Goal: Transaction & Acquisition: Register for event/course

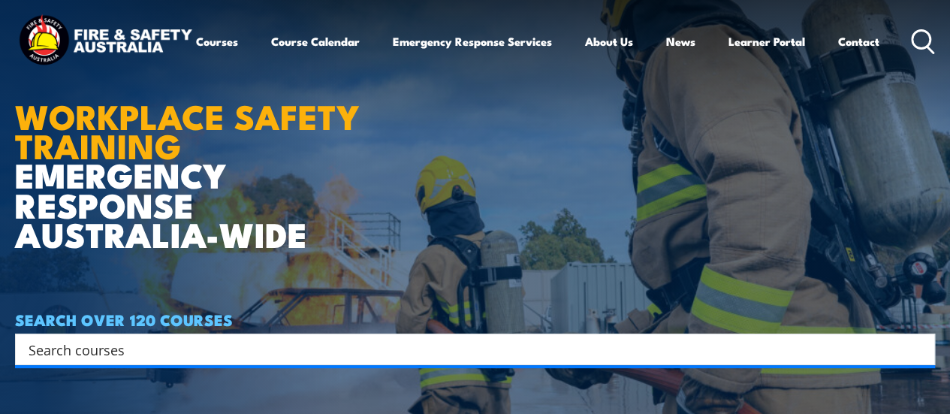
click at [173, 347] on input "Search input" at bounding box center [466, 349] width 874 height 23
type input "fire"
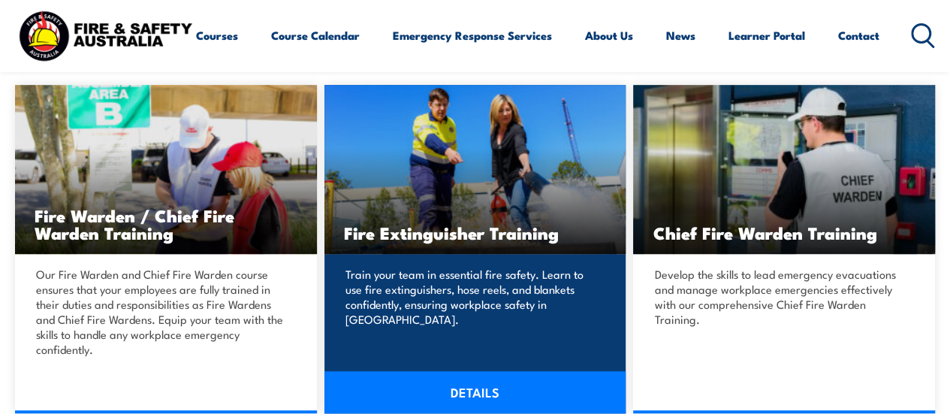
scroll to position [451, 0]
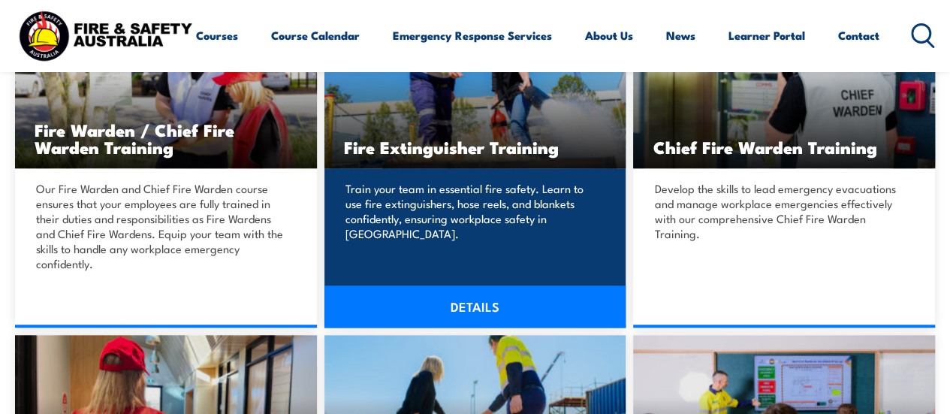
click at [484, 303] on link "DETAILS" at bounding box center [475, 306] width 302 height 42
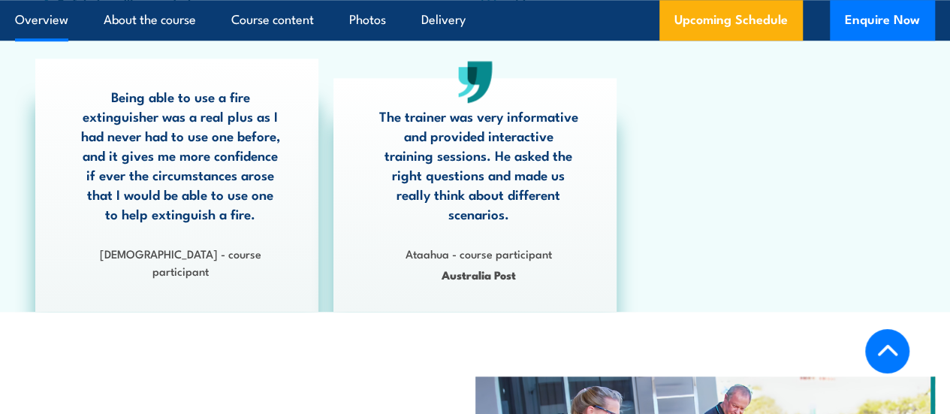
scroll to position [300, 0]
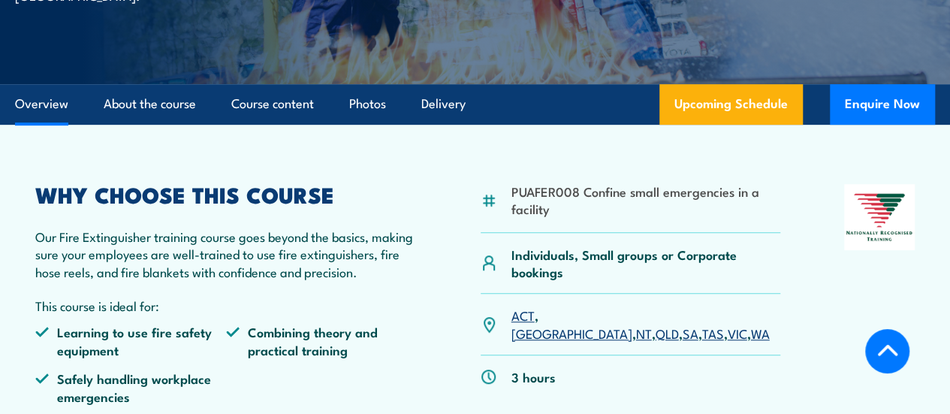
click at [656, 342] on link "QLD" at bounding box center [667, 333] width 23 height 18
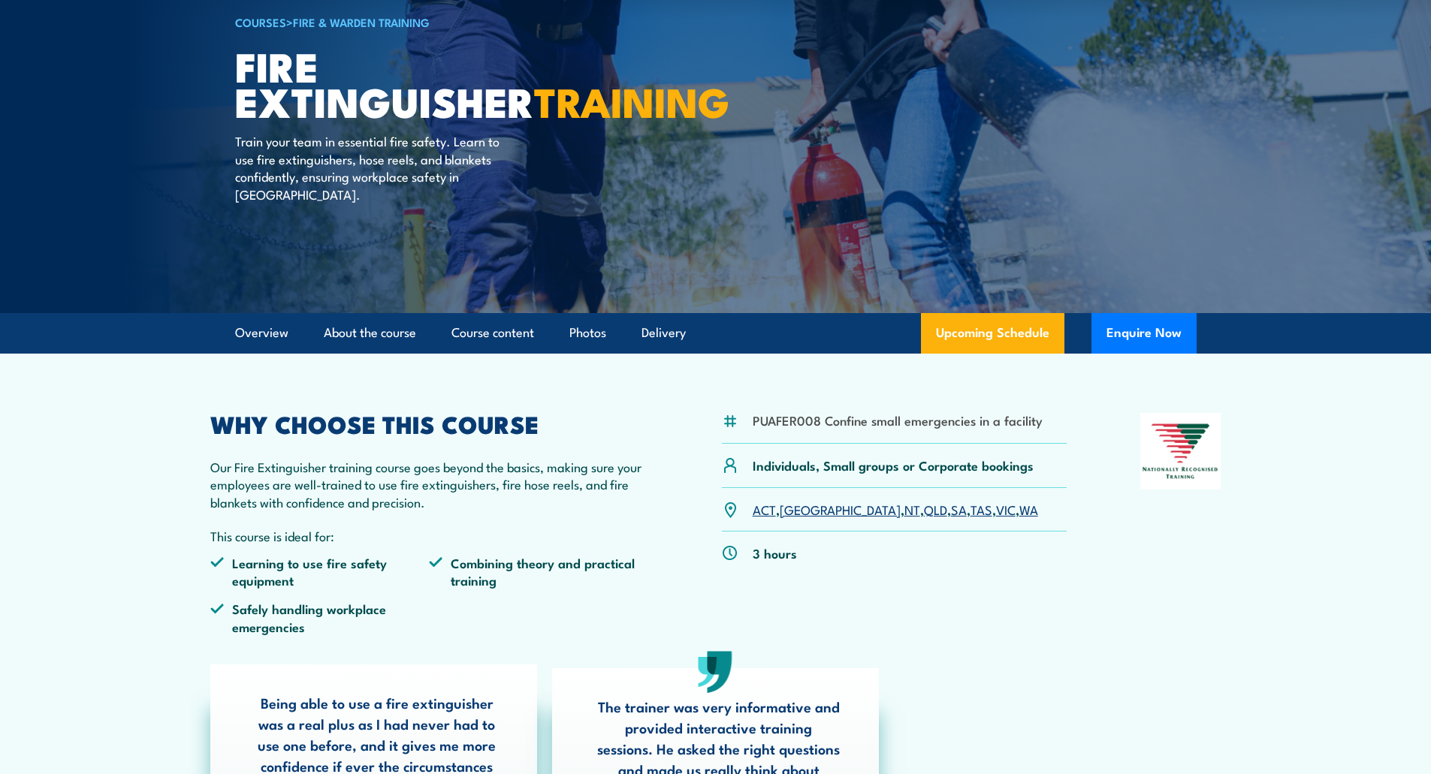
scroll to position [225, 0]
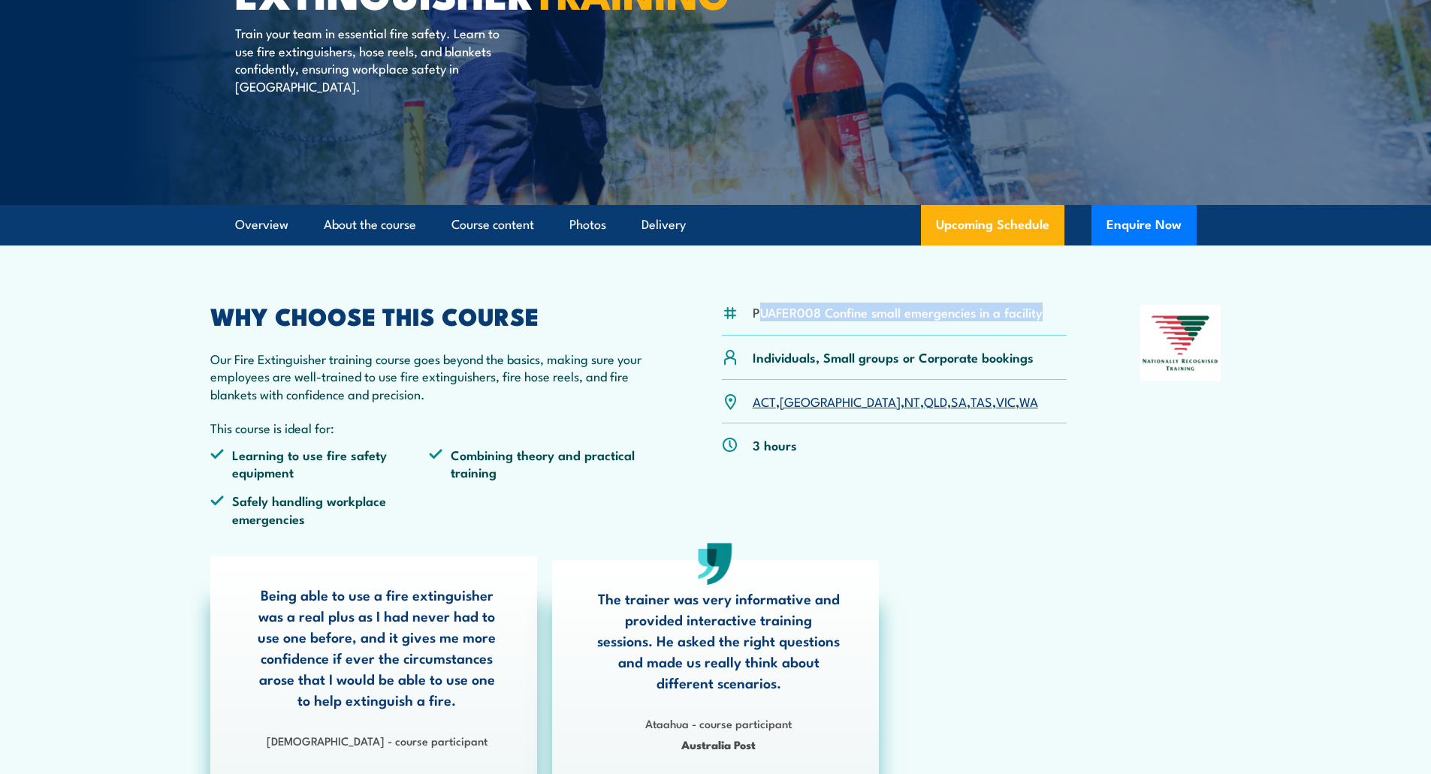
drag, startPoint x: 756, startPoint y: 311, endPoint x: 1040, endPoint y: 326, distance: 283.6
click at [949, 326] on div "PUAFER008 Confine small emergencies in a facility" at bounding box center [895, 320] width 346 height 31
drag, startPoint x: 753, startPoint y: 312, endPoint x: 1043, endPoint y: 329, distance: 290.4
click at [949, 329] on div "PUAFER008 Confine small emergencies in a facility" at bounding box center [895, 320] width 346 height 31
copy li "PUAFER008 Confine small emergencies in a facility"
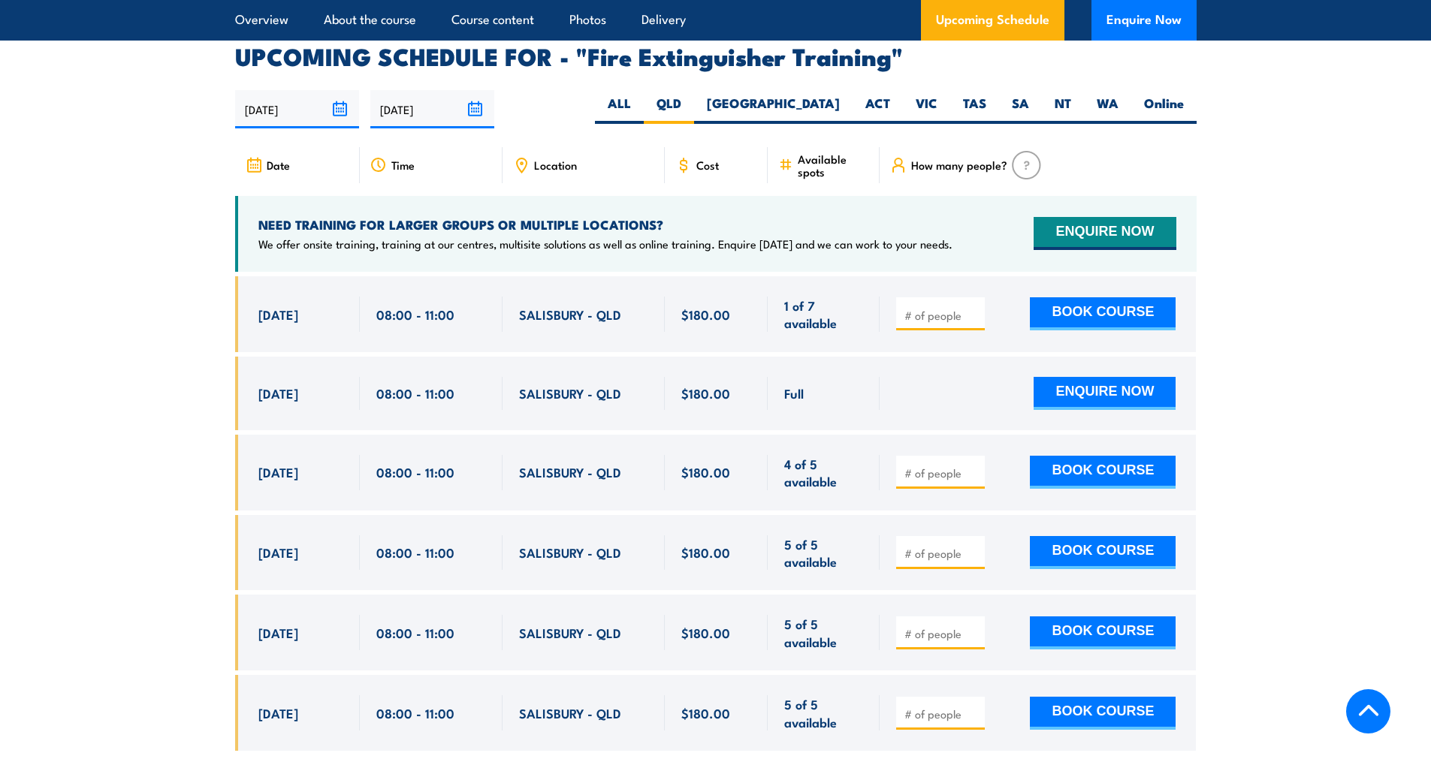
scroll to position [2479, 0]
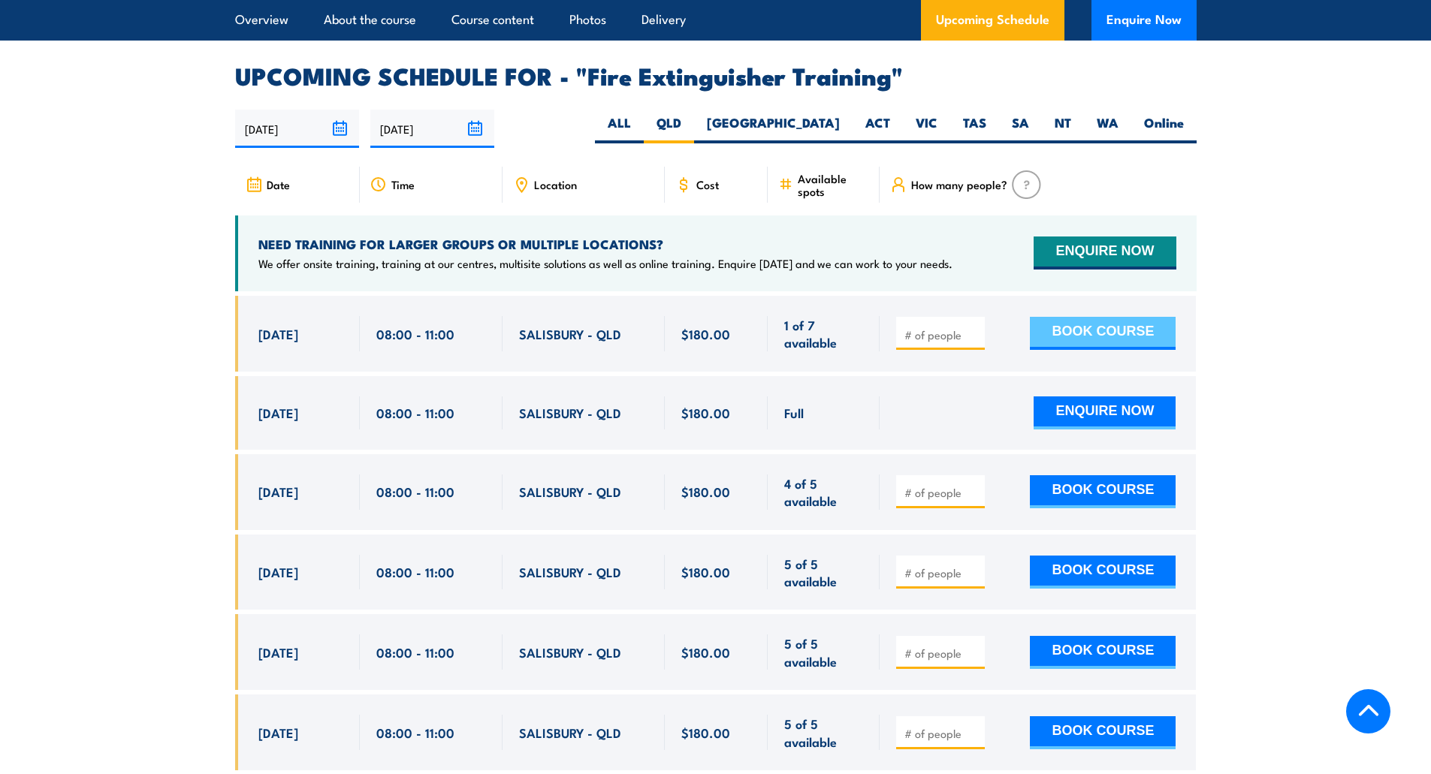
click at [949, 317] on button "BOOK COURSE" at bounding box center [1103, 333] width 146 height 33
type input "1"
click at [949, 327] on input "1" at bounding box center [941, 334] width 75 height 15
click at [949, 317] on button "BOOK COURSE" at bounding box center [1103, 333] width 146 height 33
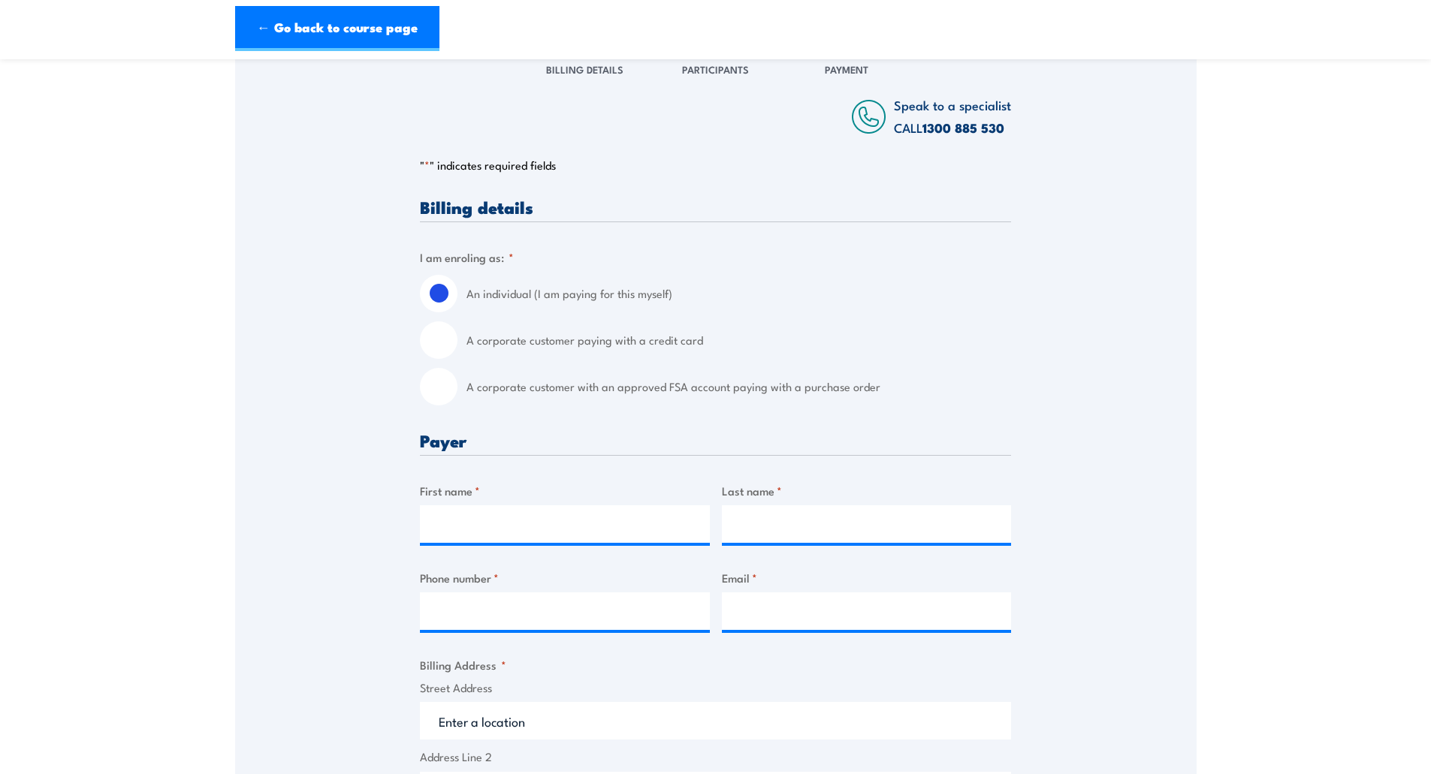
scroll to position [225, 0]
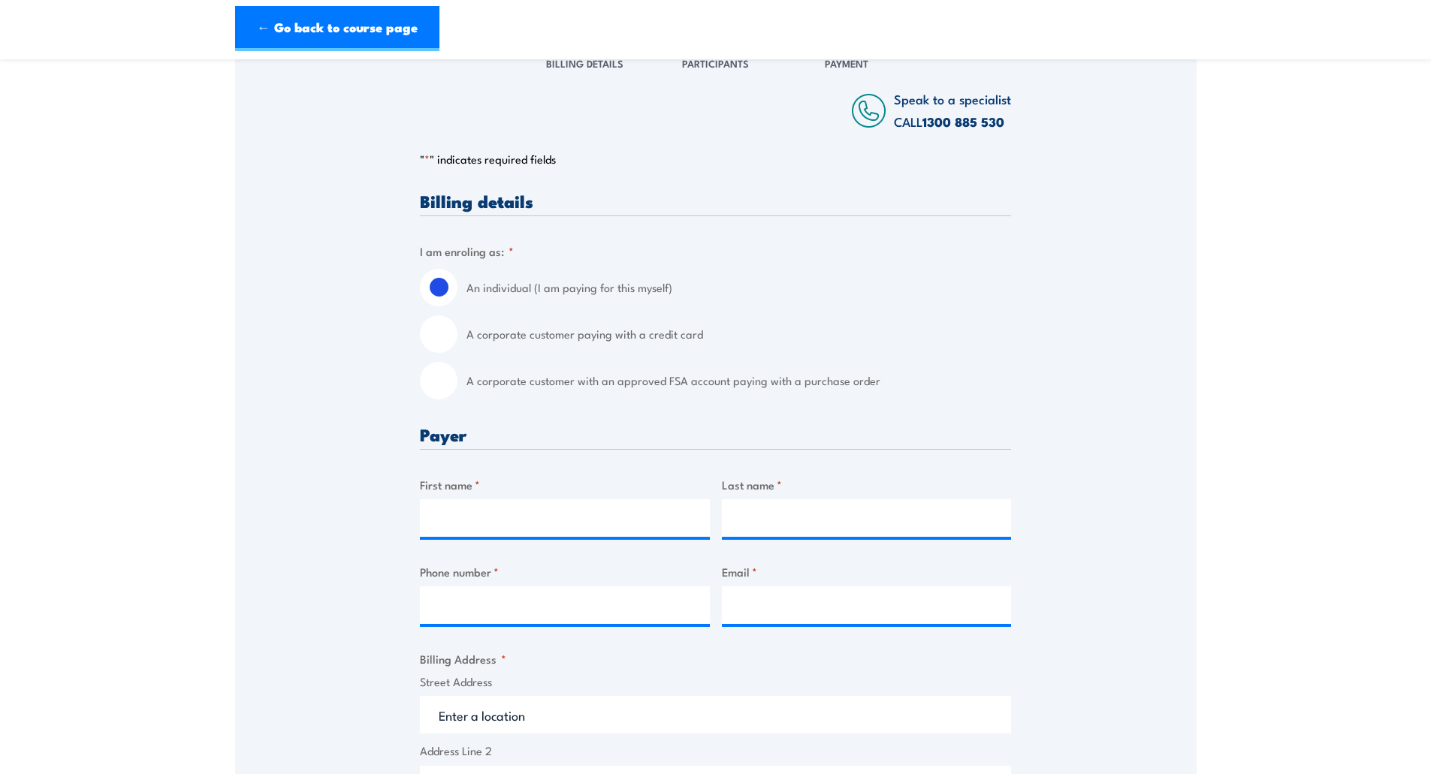
click at [443, 381] on input "A corporate customer with an approved FSA account paying with a purchase order" at bounding box center [439, 381] width 38 height 38
radio input "true"
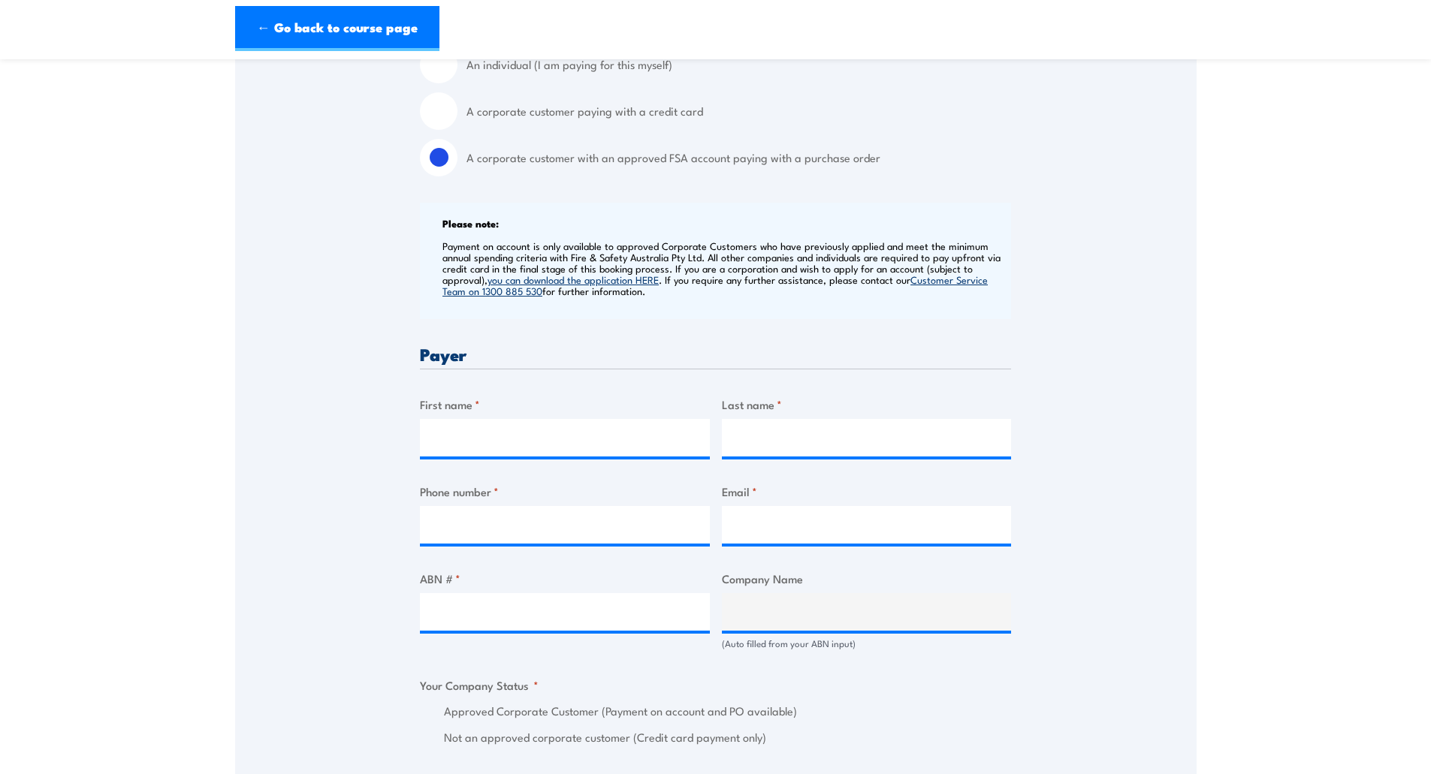
scroll to position [451, 0]
click at [502, 442] on input "First name *" at bounding box center [565, 436] width 290 height 38
type input "Dana"
type input "Crisan"
type input "0414138844"
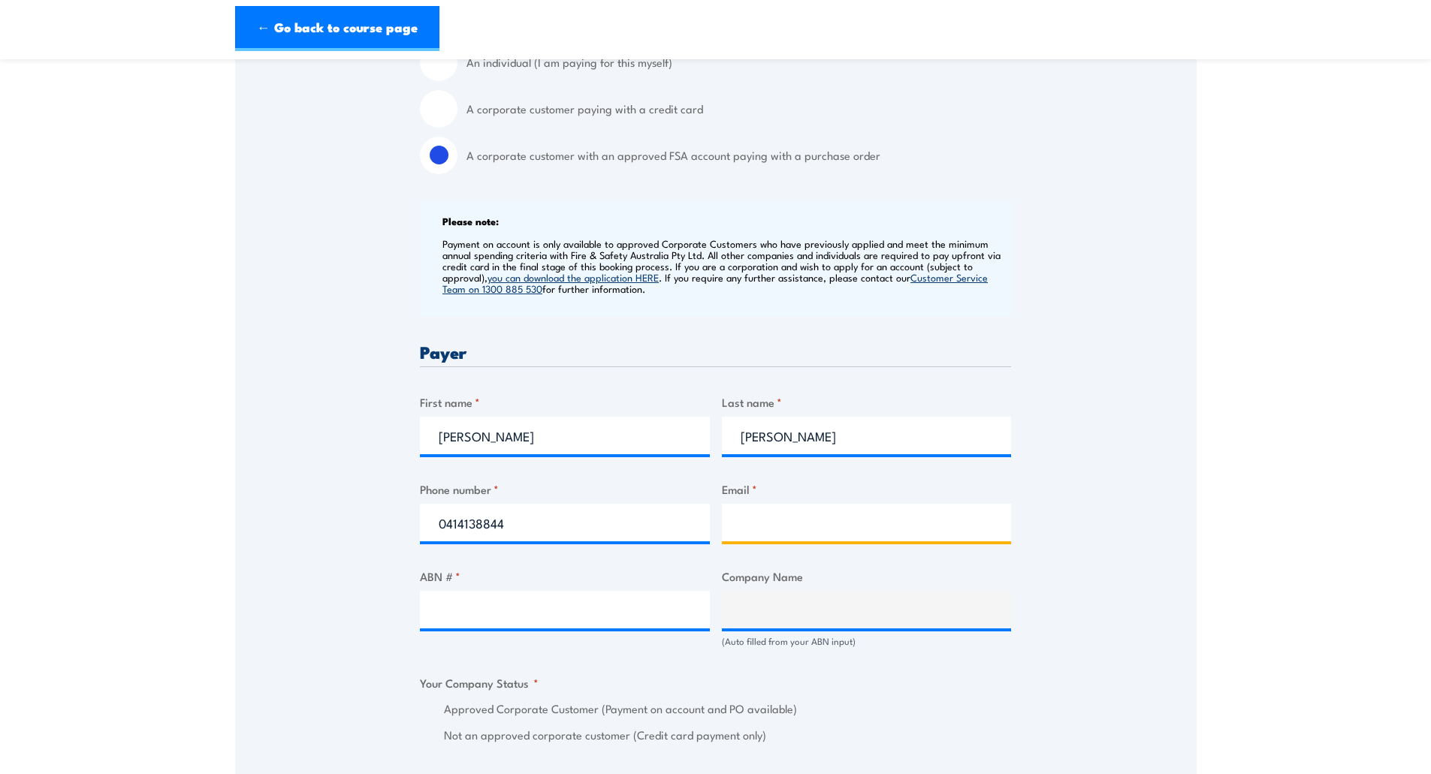
type input "dana.crisan@actiondb.com.au"
click at [569, 605] on input "ABN # *" at bounding box center [565, 610] width 290 height 38
click at [519, 610] on input "ABN # *" at bounding box center [565, 610] width 290 height 38
click at [499, 616] on input "ABN # *" at bounding box center [565, 610] width 290 height 38
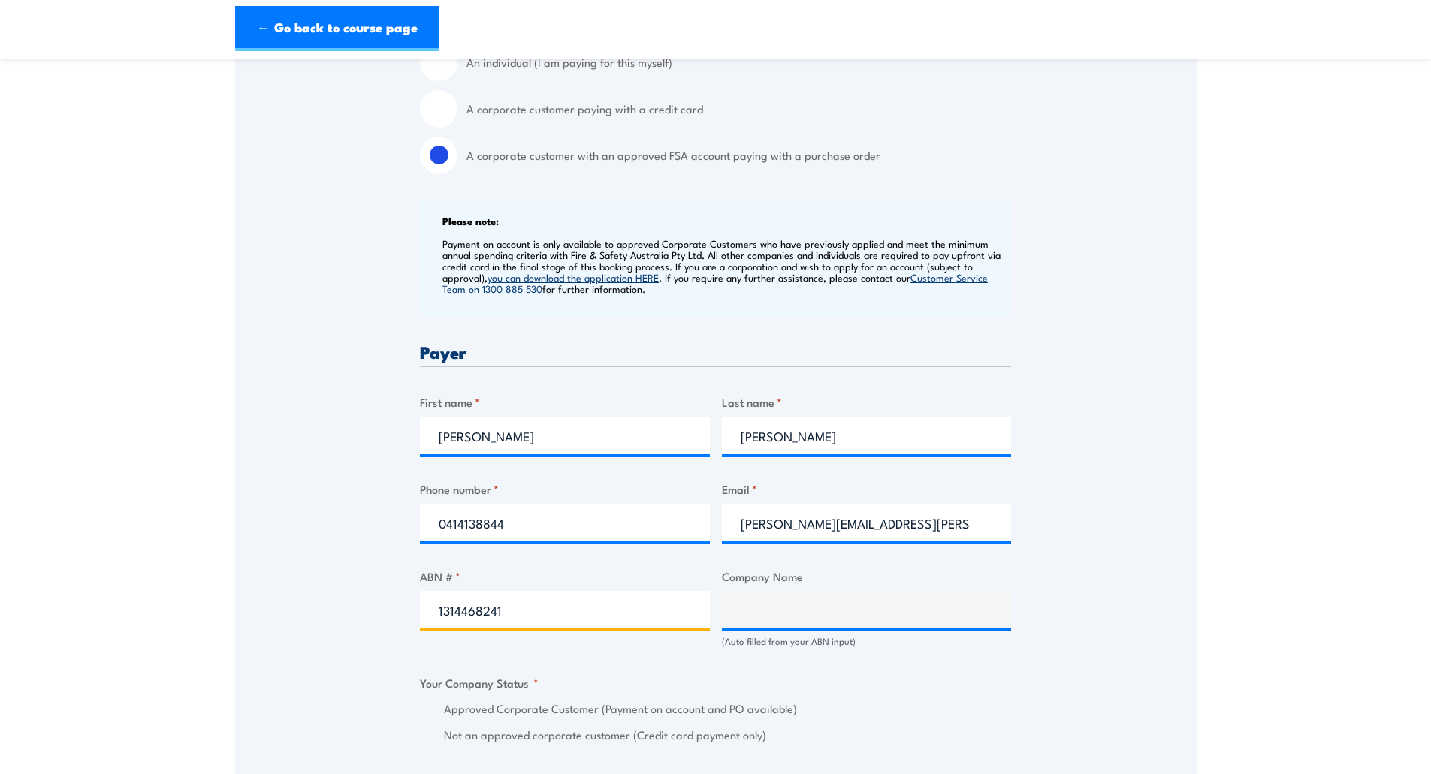
type input "13144682413"
type input "ACTION DRILL & BLAST PTY LTD"
radio input "true"
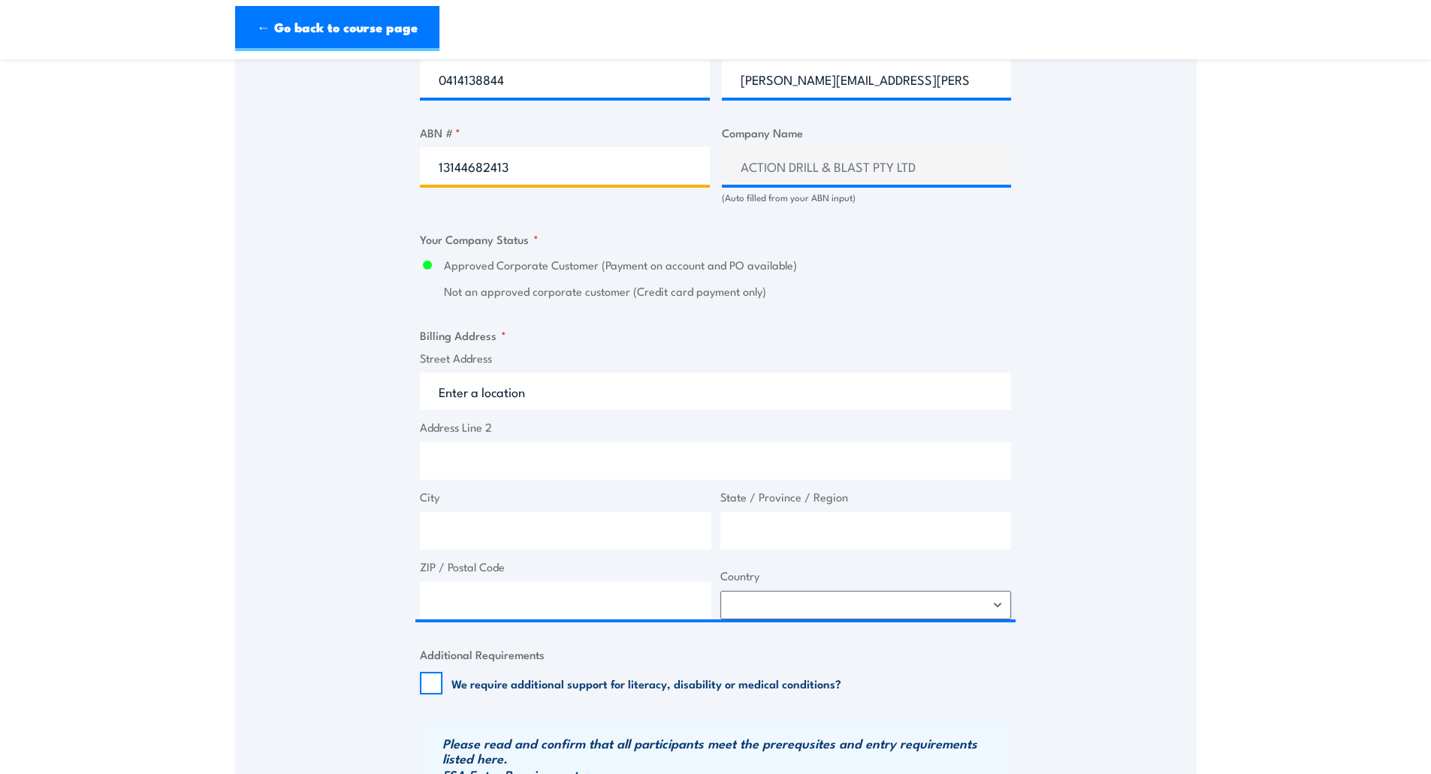
scroll to position [901, 0]
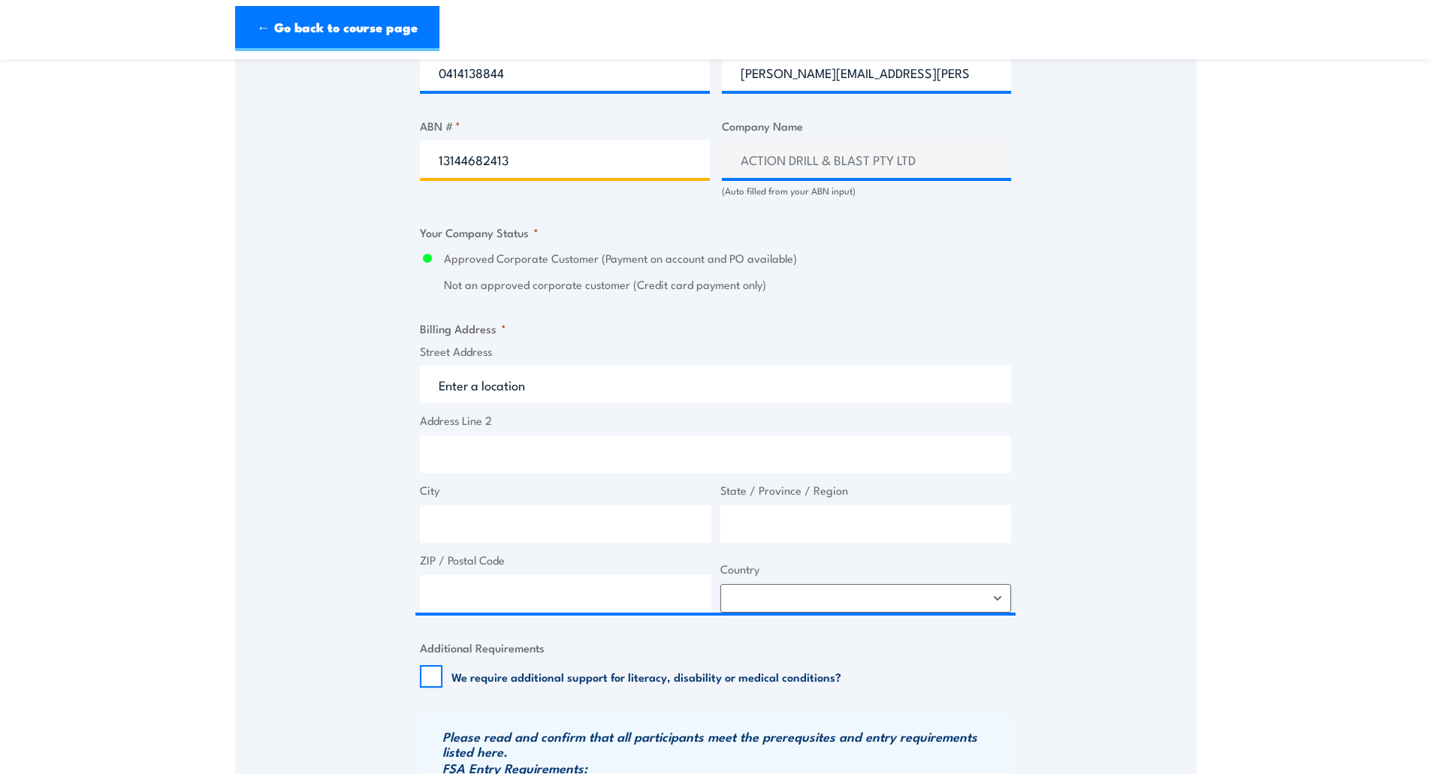
type input "13144682413"
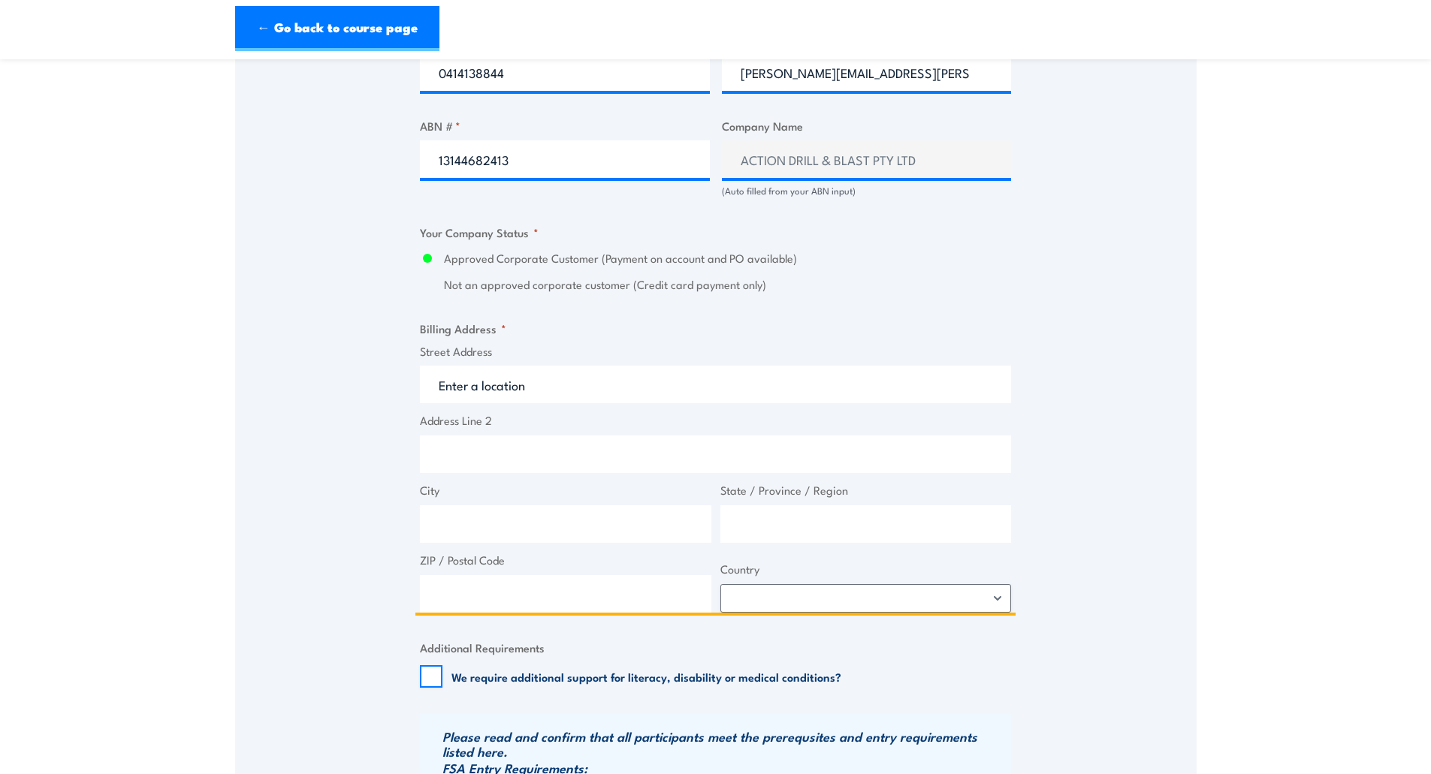
click at [545, 388] on input "Street Address" at bounding box center [715, 385] width 591 height 38
click at [547, 391] on input "Street Address" at bounding box center [715, 385] width 591 height 38
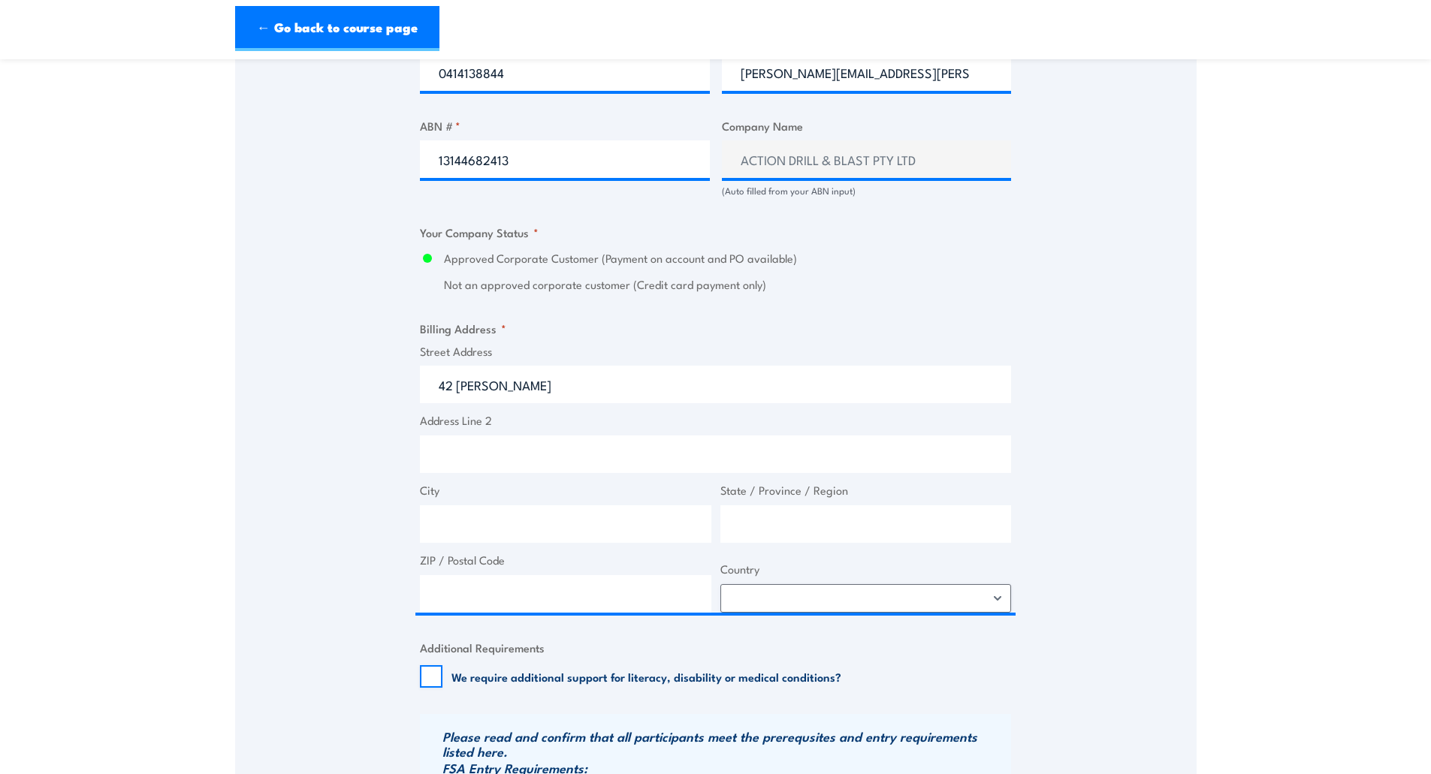
type input "42 McDougall Street, Milton QLD, Australia"
type input "42 McDougall St"
type input "Milton"
type input "[GEOGRAPHIC_DATA]"
type input "4064"
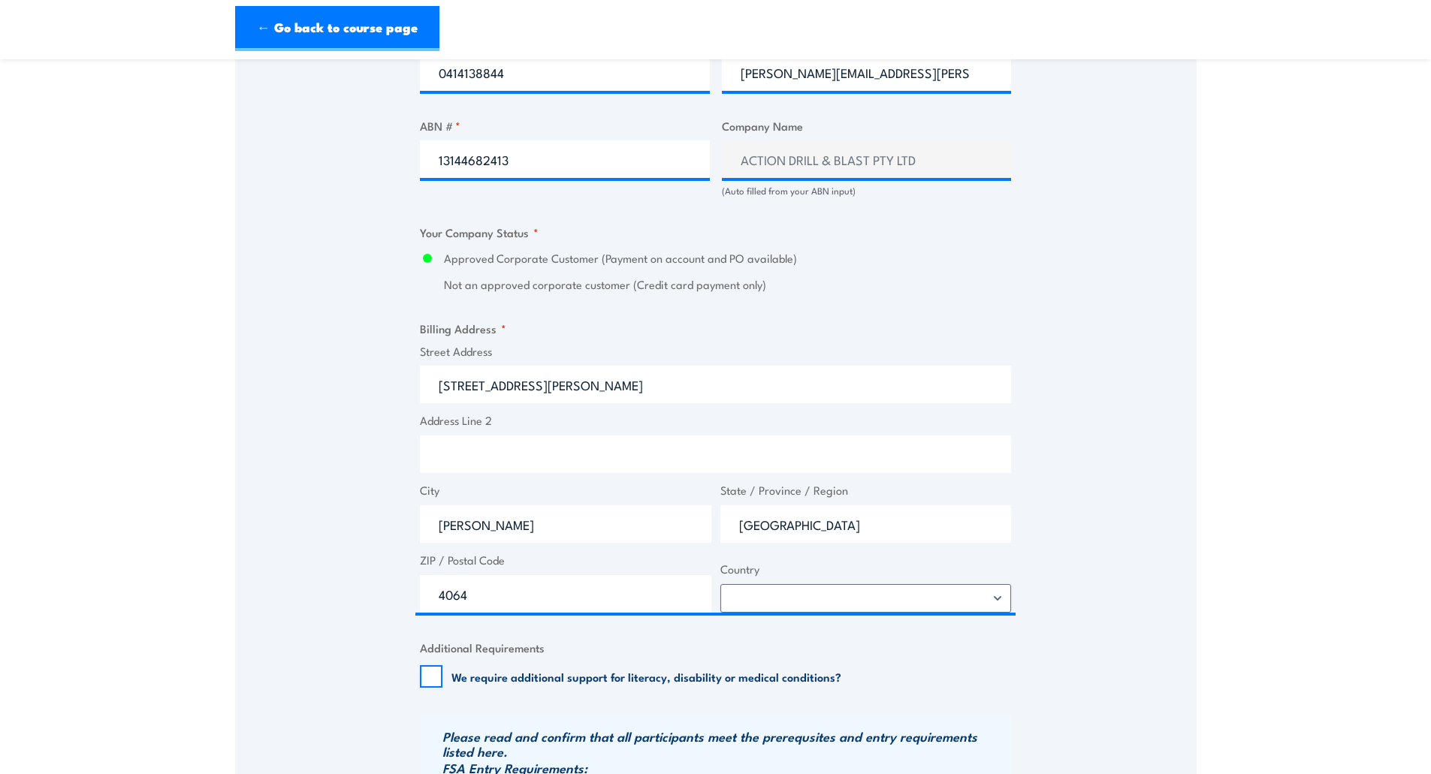
select select "Australia"
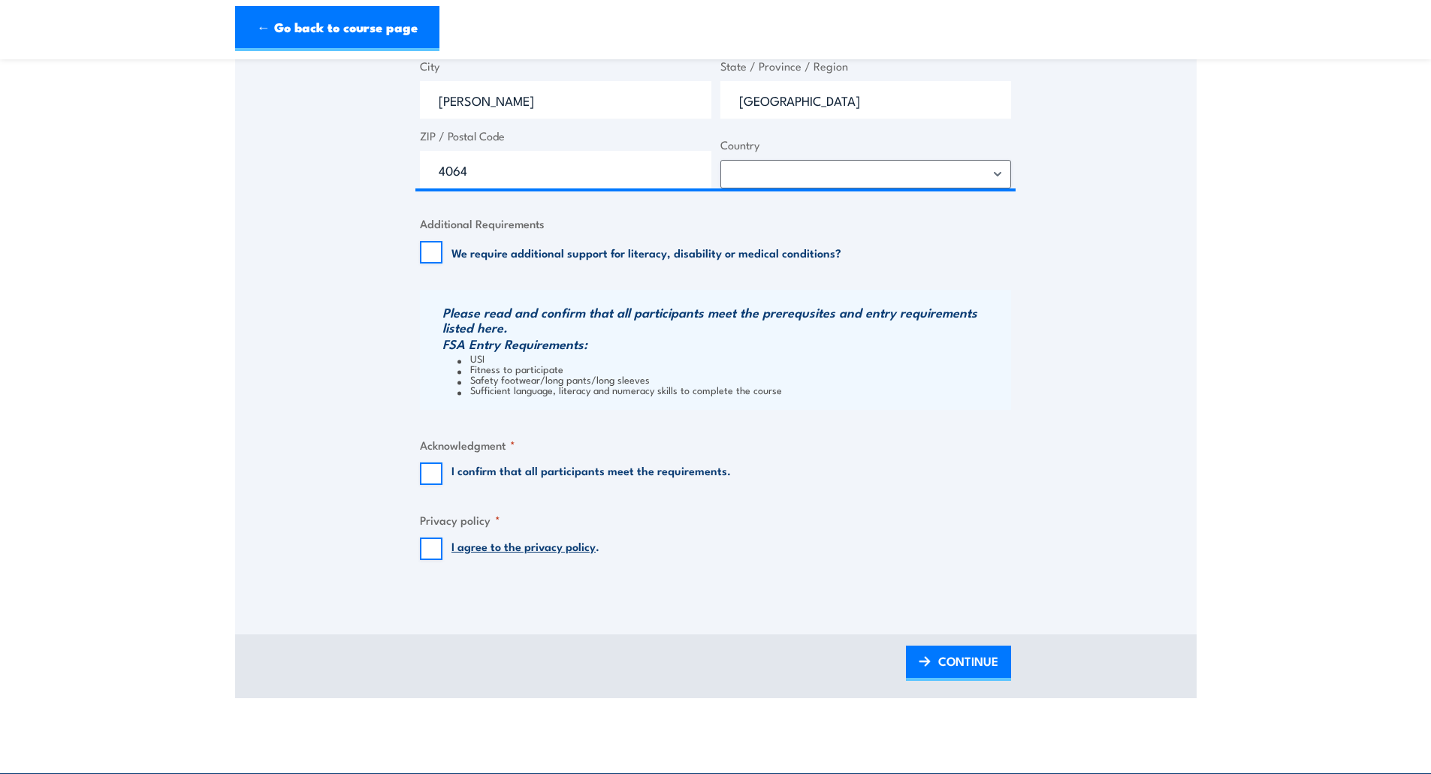
scroll to position [1352, 0]
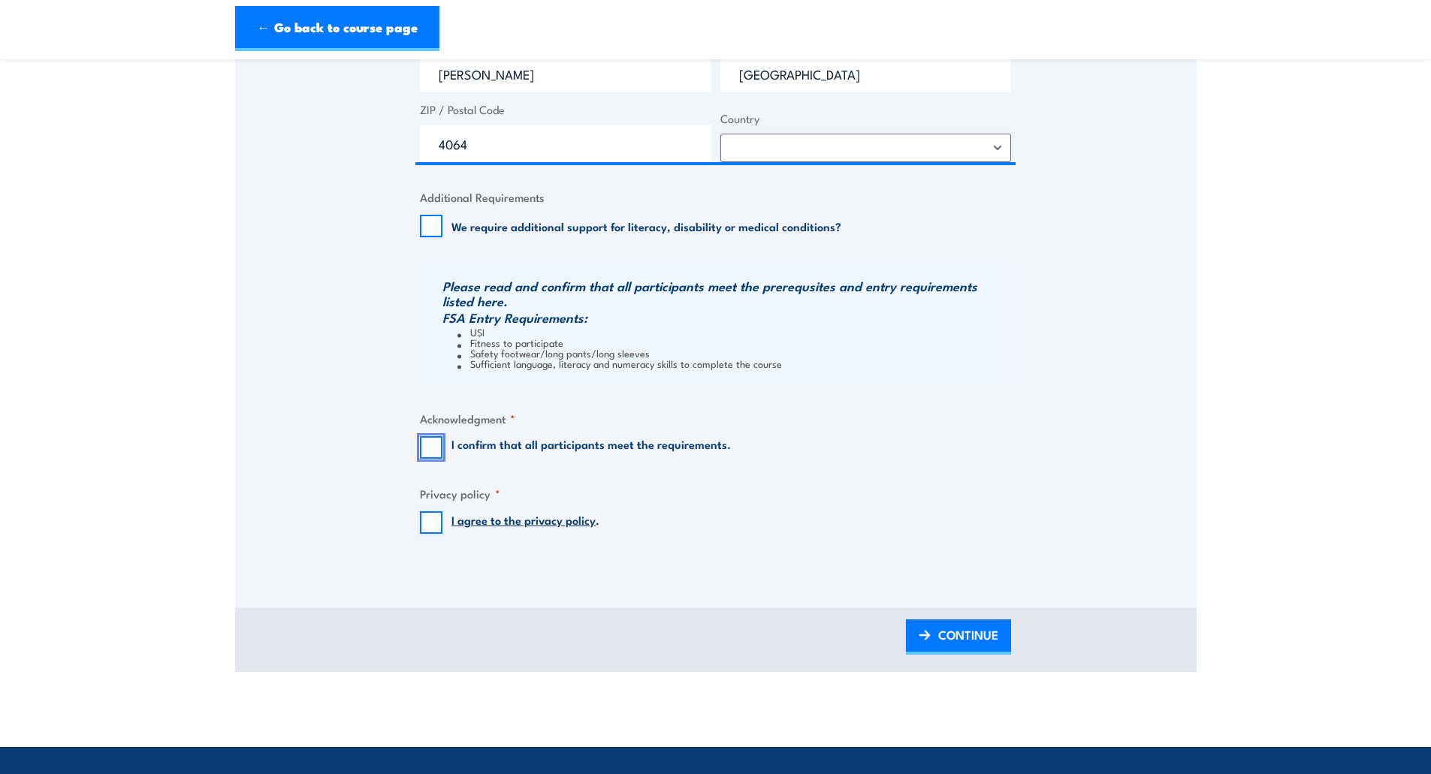
click at [430, 450] on input "I confirm that all participants meet the requirements." at bounding box center [431, 447] width 23 height 23
checkbox input "true"
click at [427, 521] on input "I agree to the privacy policy ." at bounding box center [431, 523] width 23 height 23
checkbox input "true"
click at [970, 645] on span "CONTINUE" at bounding box center [968, 635] width 60 height 40
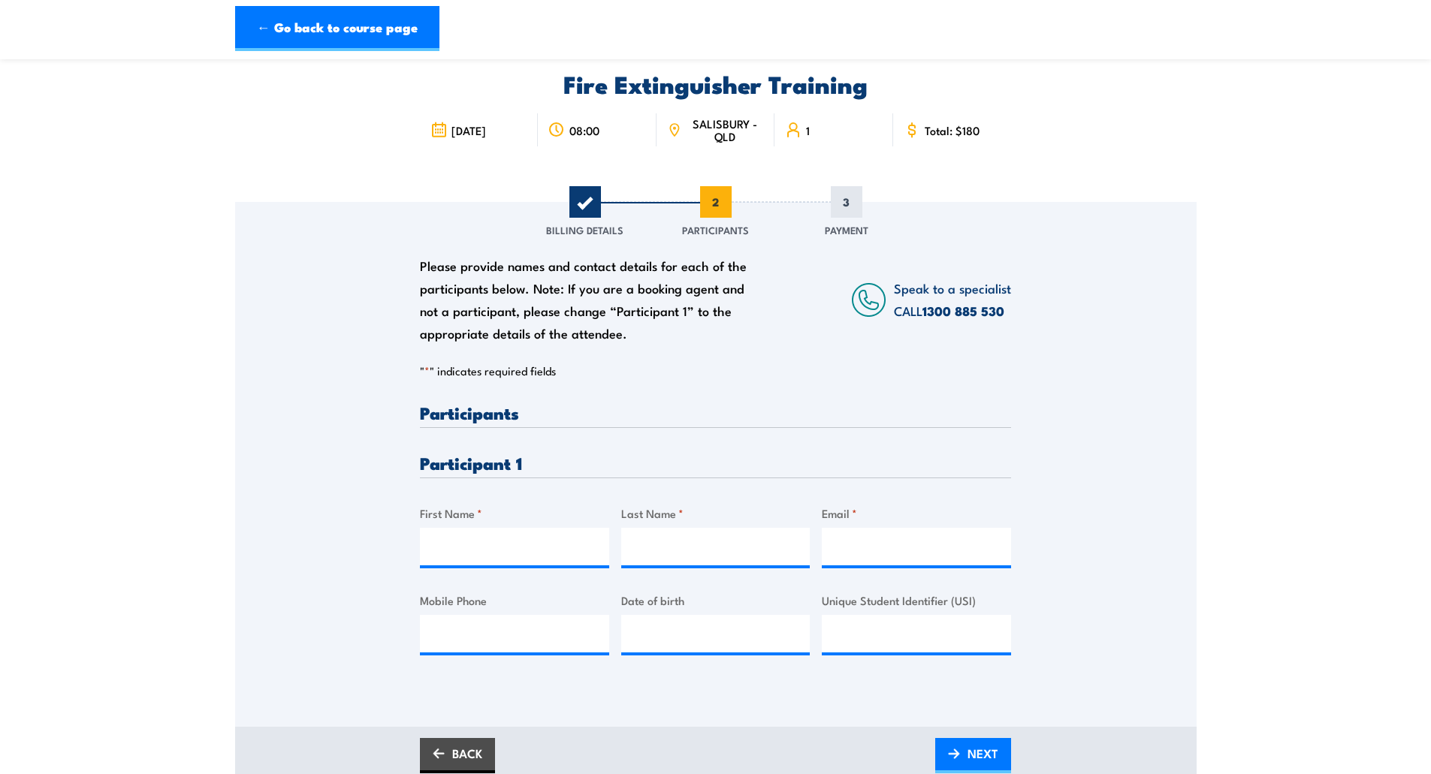
scroll to position [150, 0]
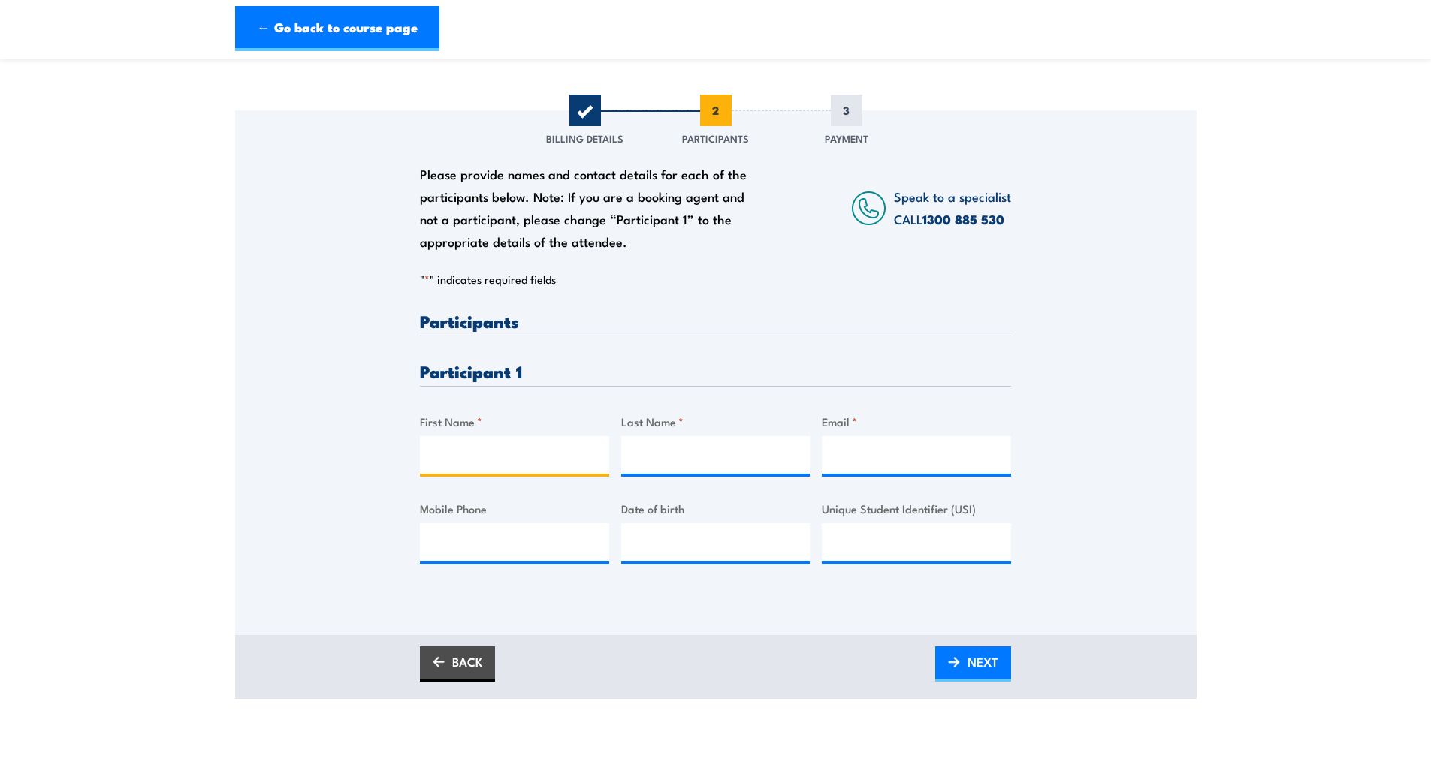
click at [539, 448] on input "First Name *" at bounding box center [514, 455] width 189 height 38
type input "Bradley"
click at [695, 454] on input "Last Name *" at bounding box center [715, 455] width 189 height 38
type input "Stewart"
click at [856, 460] on input "Email *" at bounding box center [916, 455] width 189 height 38
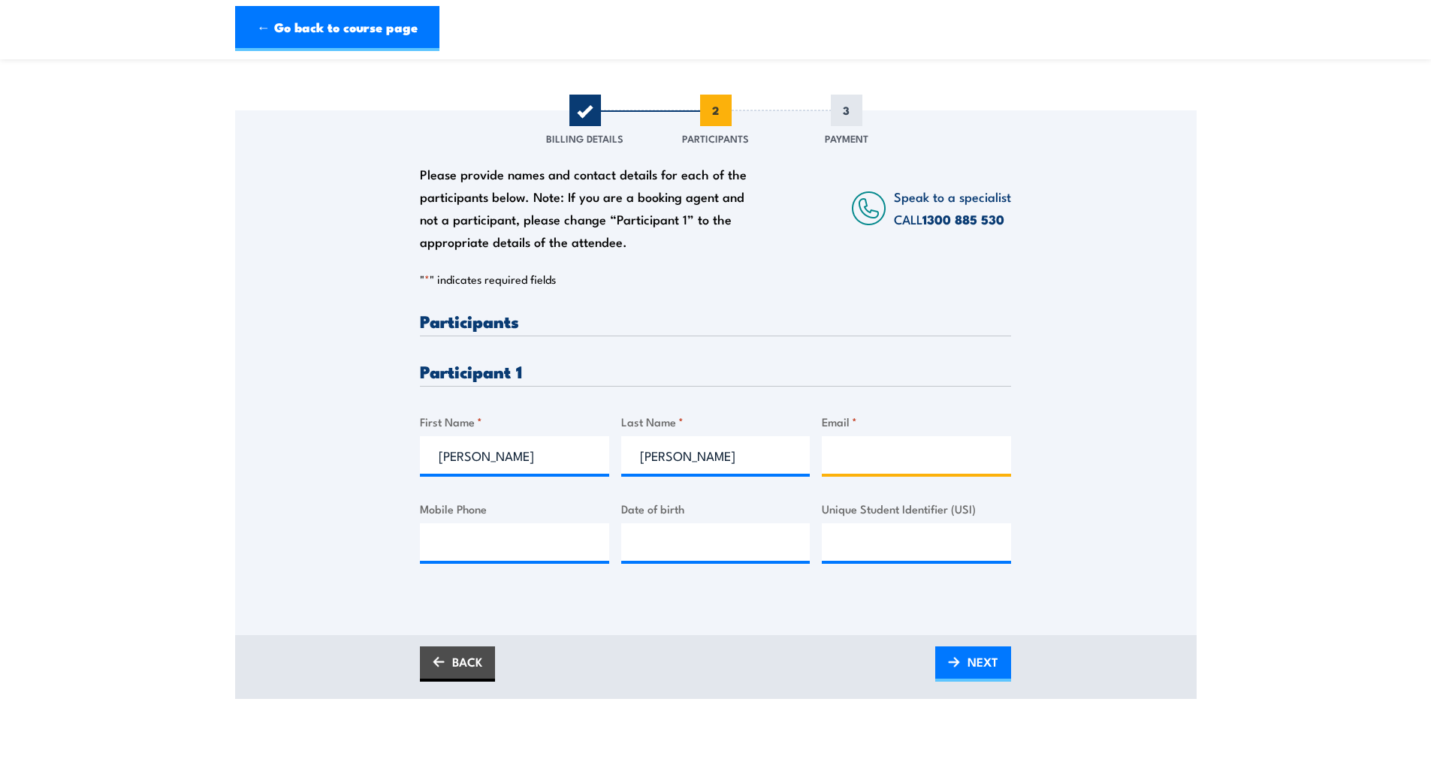
paste input "bradley.stewart@actiondb.com.au"
type input "bradley.stewart@actiondb.com.au"
drag, startPoint x: 539, startPoint y: 554, endPoint x: 543, endPoint y: 545, distance: 10.8
click at [539, 554] on input "Mobile Phone" at bounding box center [514, 543] width 189 height 38
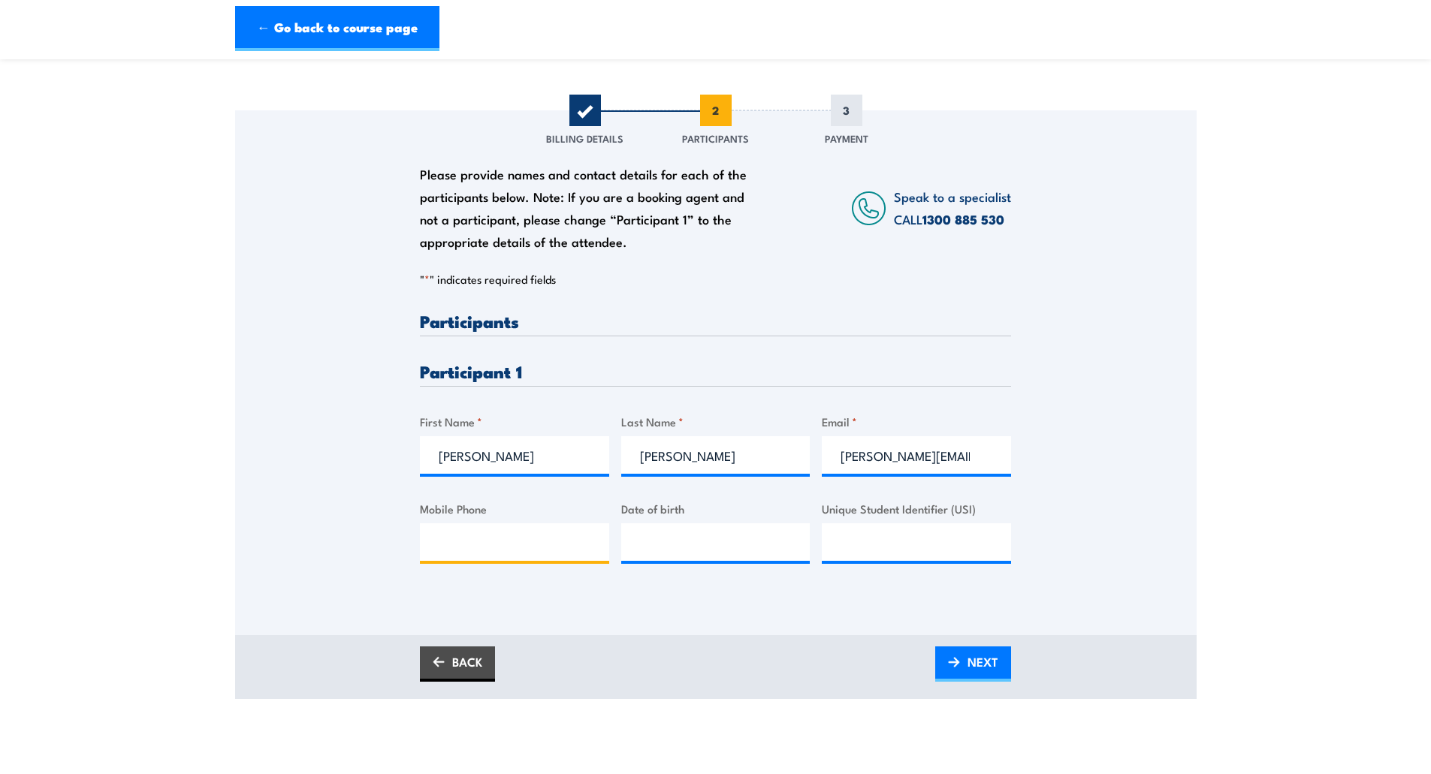
click at [514, 547] on input "Mobile Phone" at bounding box center [514, 543] width 189 height 38
paste input "0455 303 936"
type input "0455 303 936"
click at [673, 537] on input "__/__/____" at bounding box center [715, 543] width 189 height 38
paste input "06/02/1980"
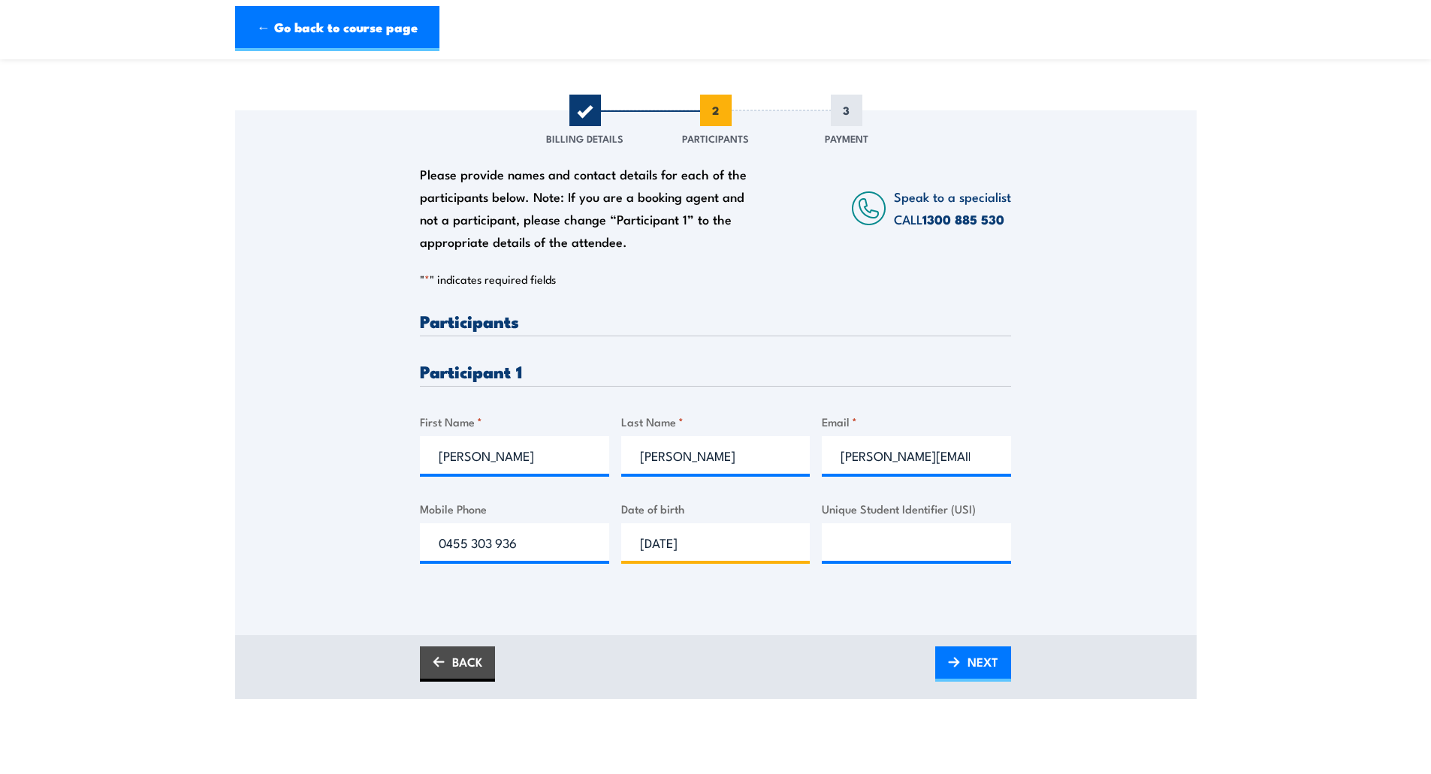
type input "06/02/1980"
click at [871, 536] on input "Unique Student Identifier (USI)" at bounding box center [916, 543] width 189 height 38
click at [849, 548] on input "Unique Student Identifier (USI)" at bounding box center [916, 543] width 189 height 38
paste input "Y5DZZJL85D"
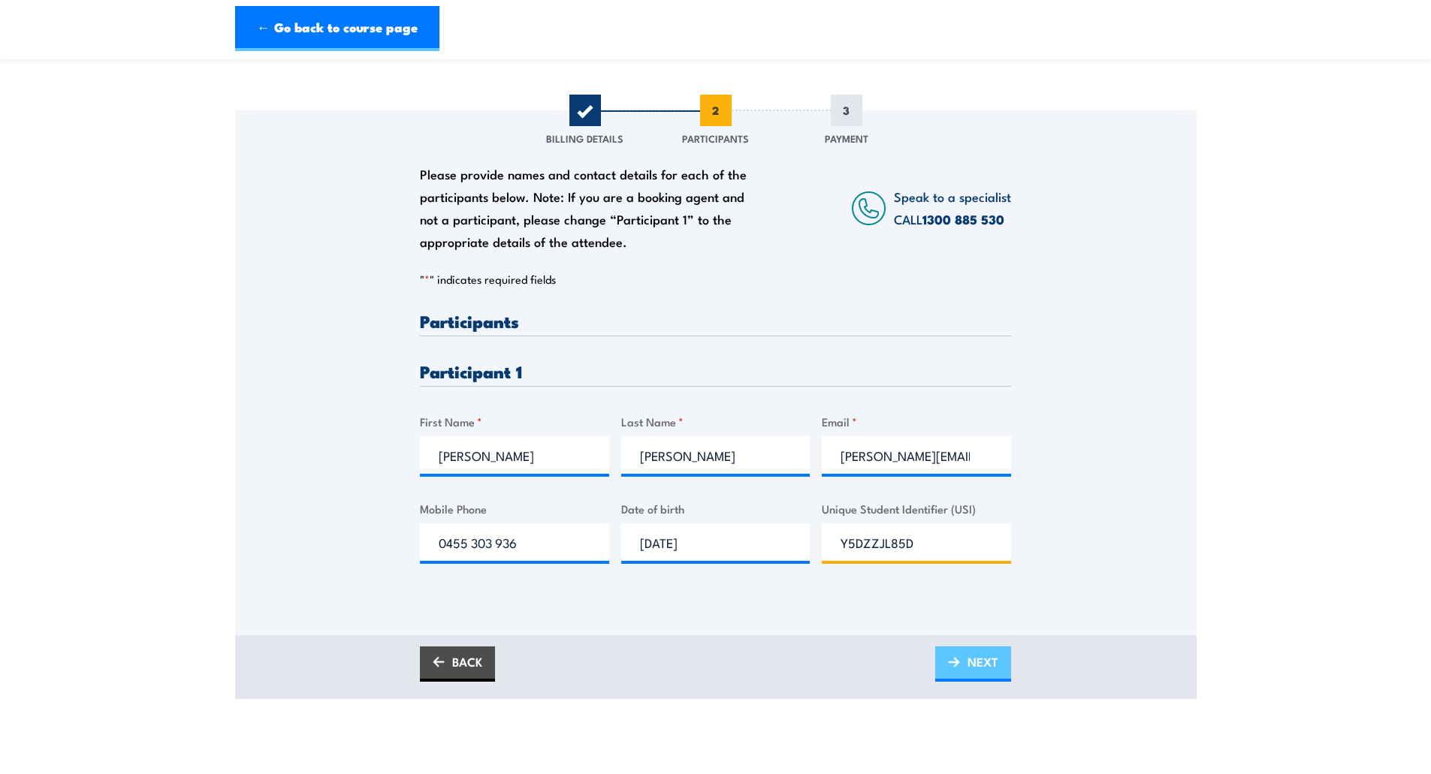
type input "Y5DZZJL85D"
click at [959, 663] on img at bounding box center [954, 662] width 12 height 11
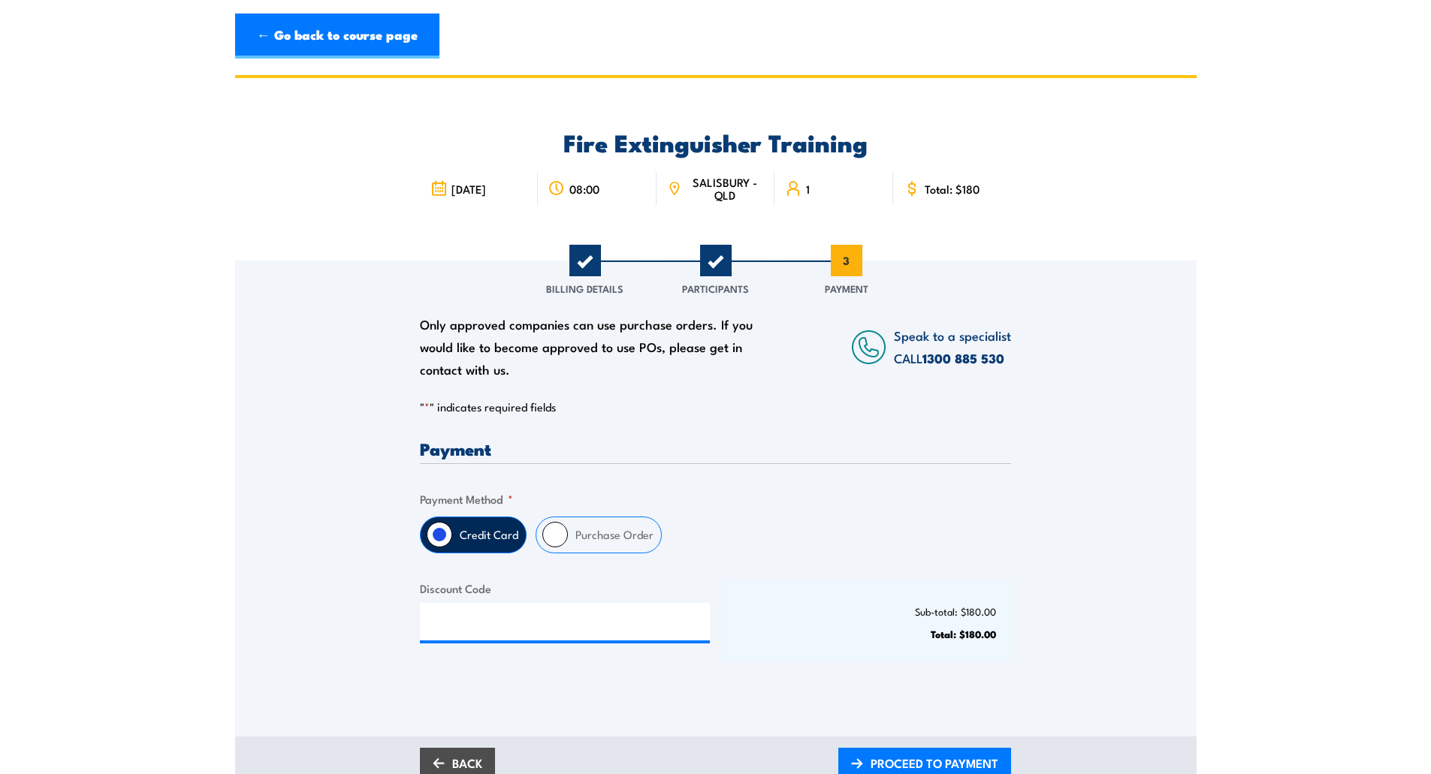
click at [564, 533] on input "Purchase Order" at bounding box center [555, 535] width 26 height 26
radio input "true"
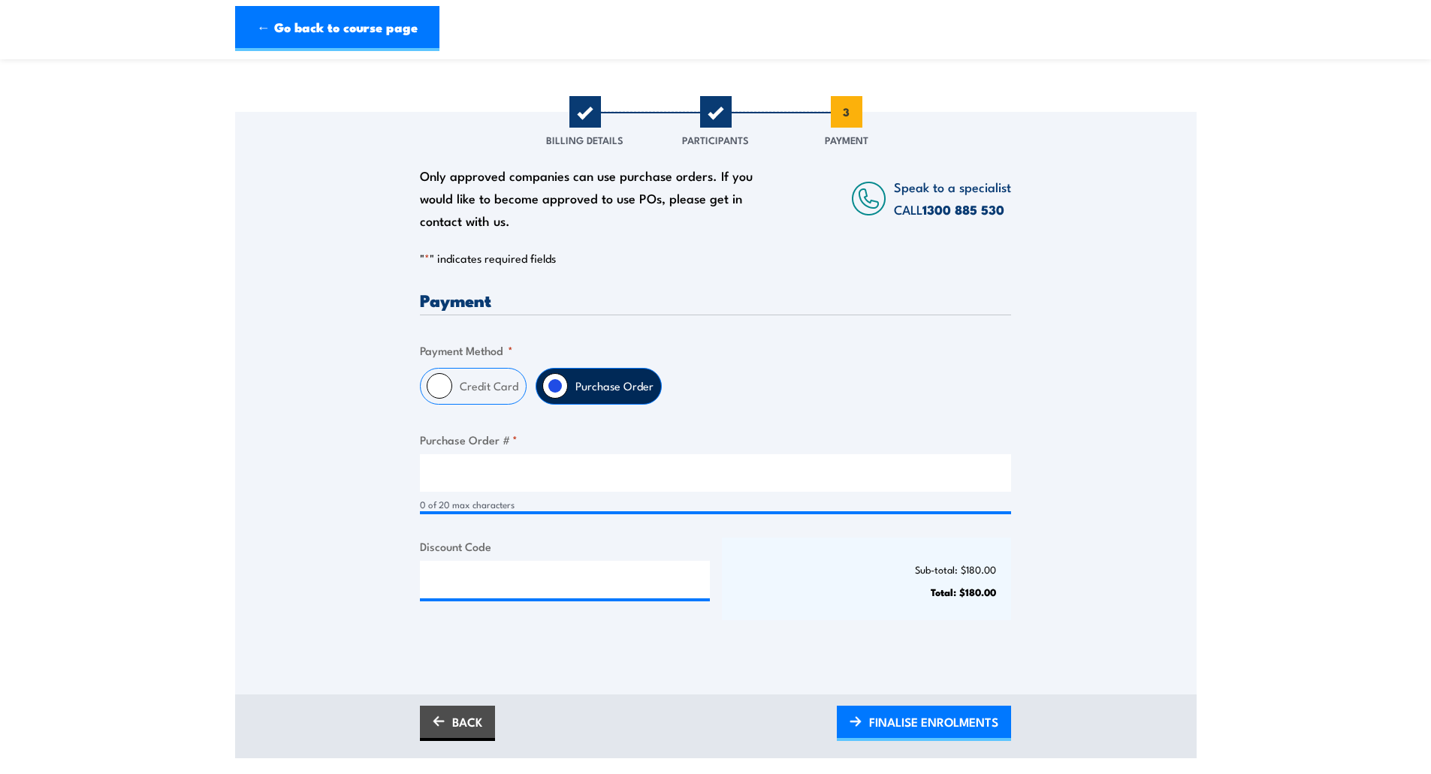
scroll to position [150, 0]
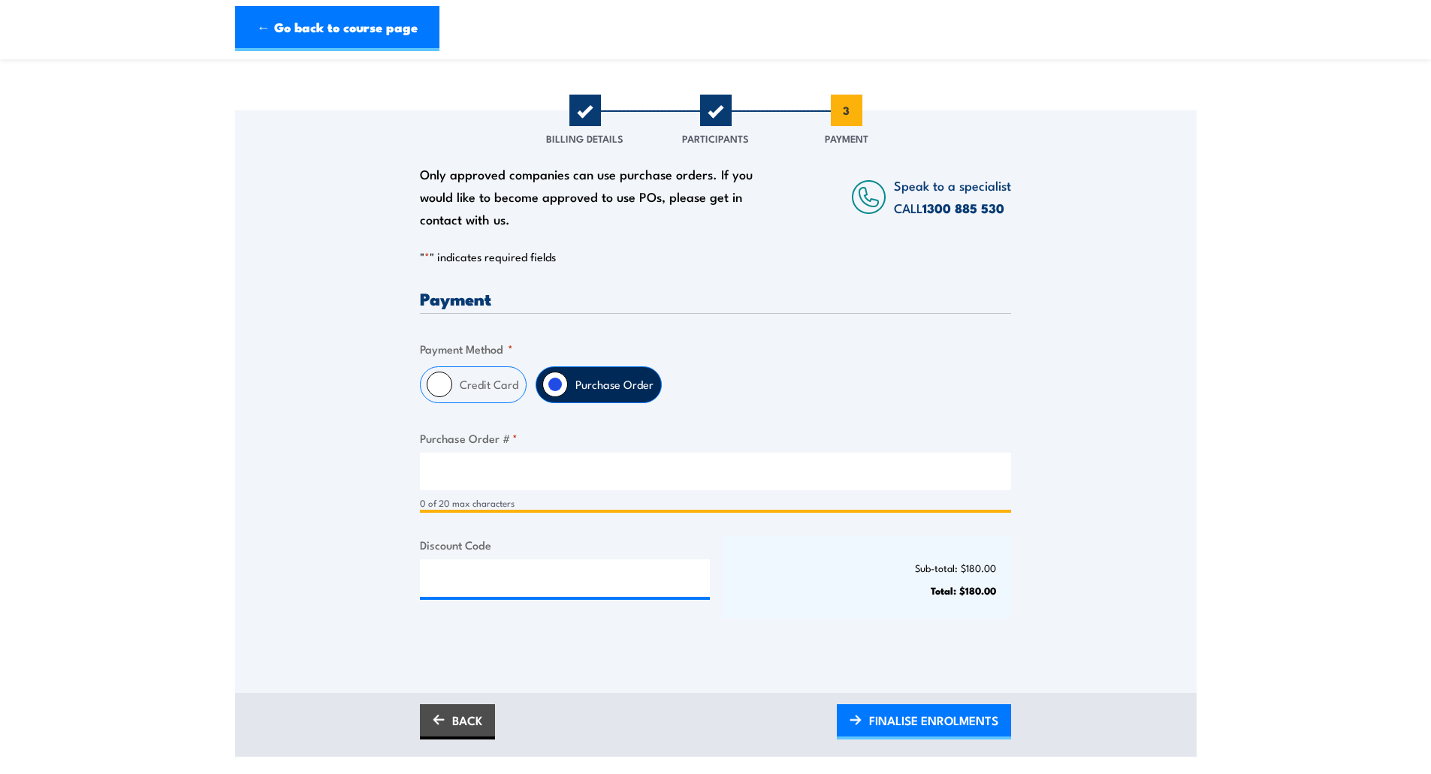
click at [524, 472] on input "Purchase Order # *" at bounding box center [715, 472] width 591 height 38
type input "TBA"
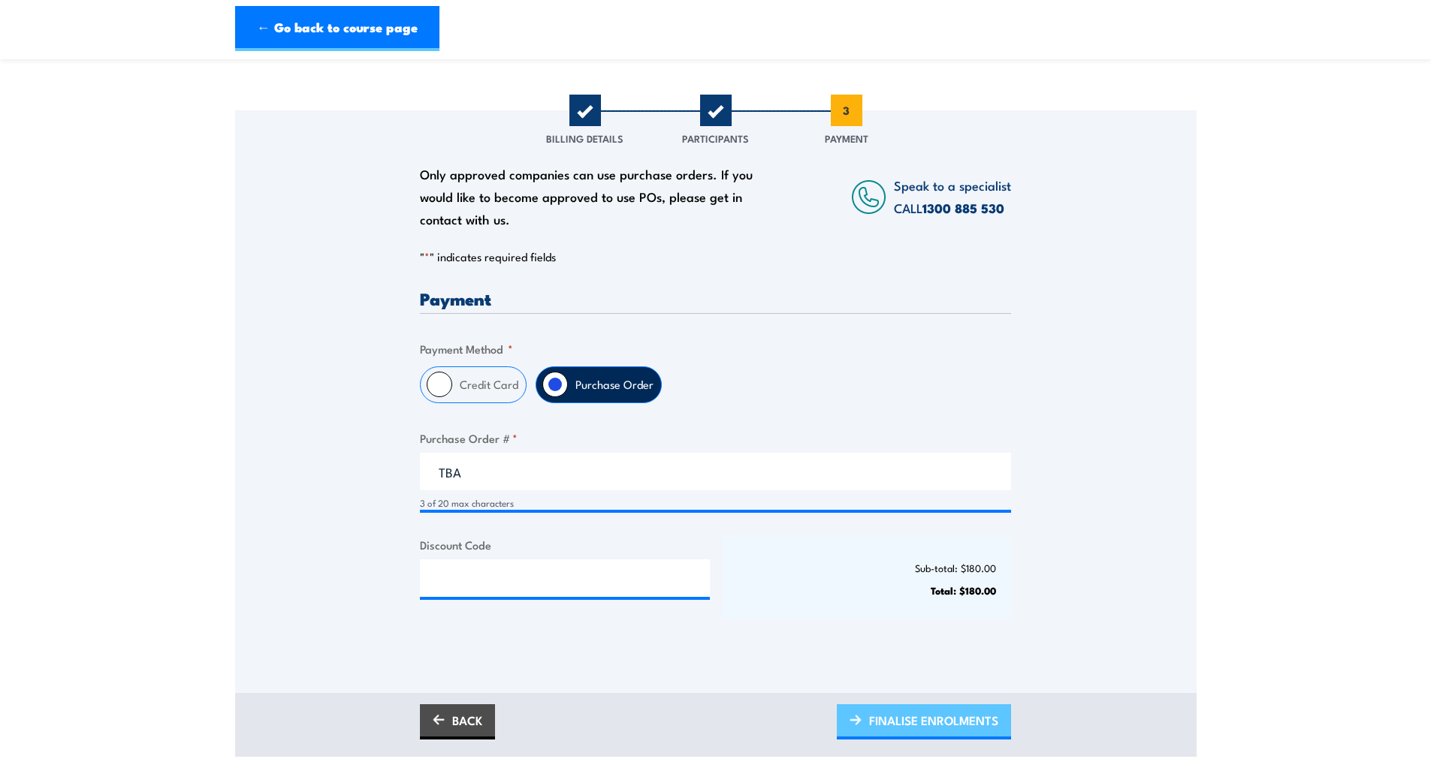
click at [919, 717] on span "FINALISE ENROLMENTS" at bounding box center [933, 721] width 129 height 40
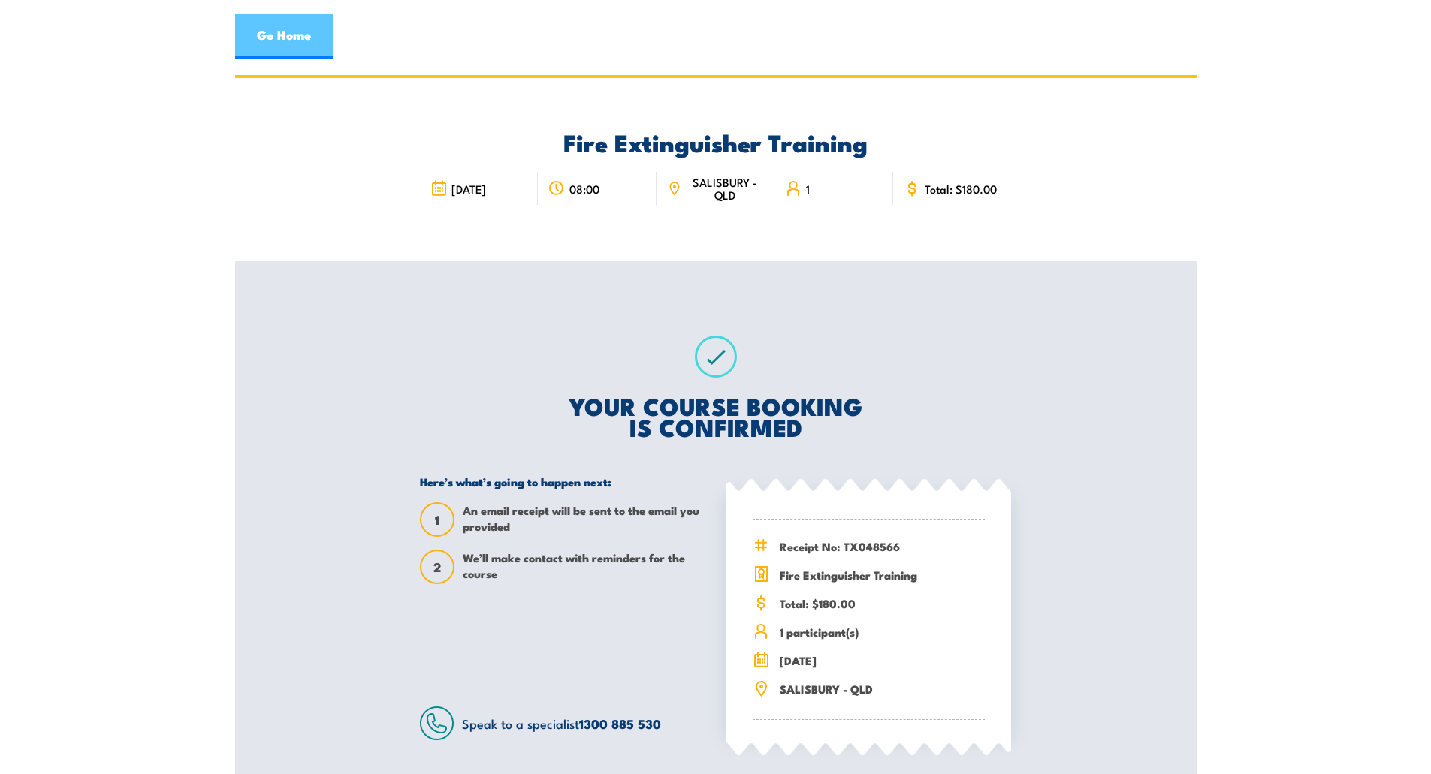
click at [298, 36] on link "Go Home" at bounding box center [284, 36] width 98 height 45
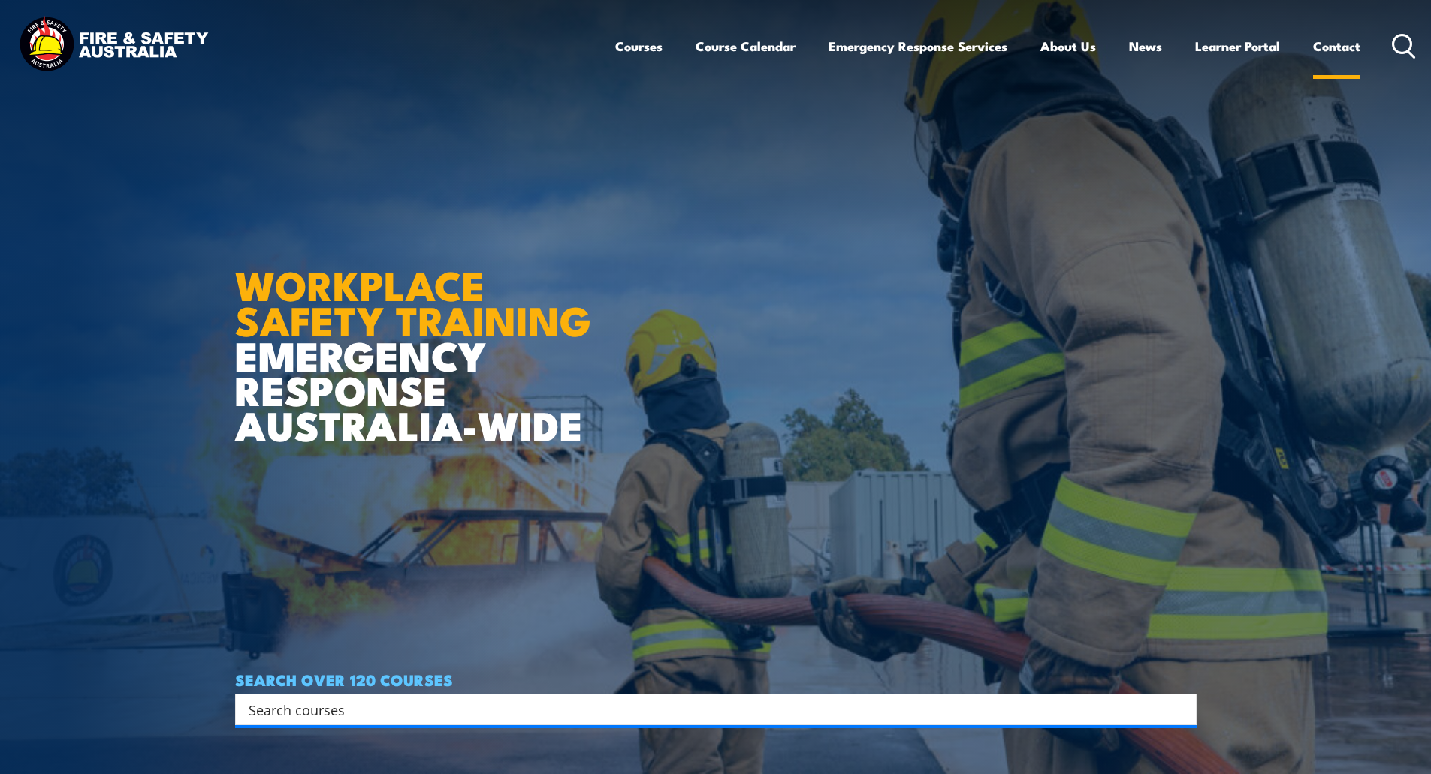
click at [1329, 47] on link "Contact" at bounding box center [1336, 46] width 47 height 40
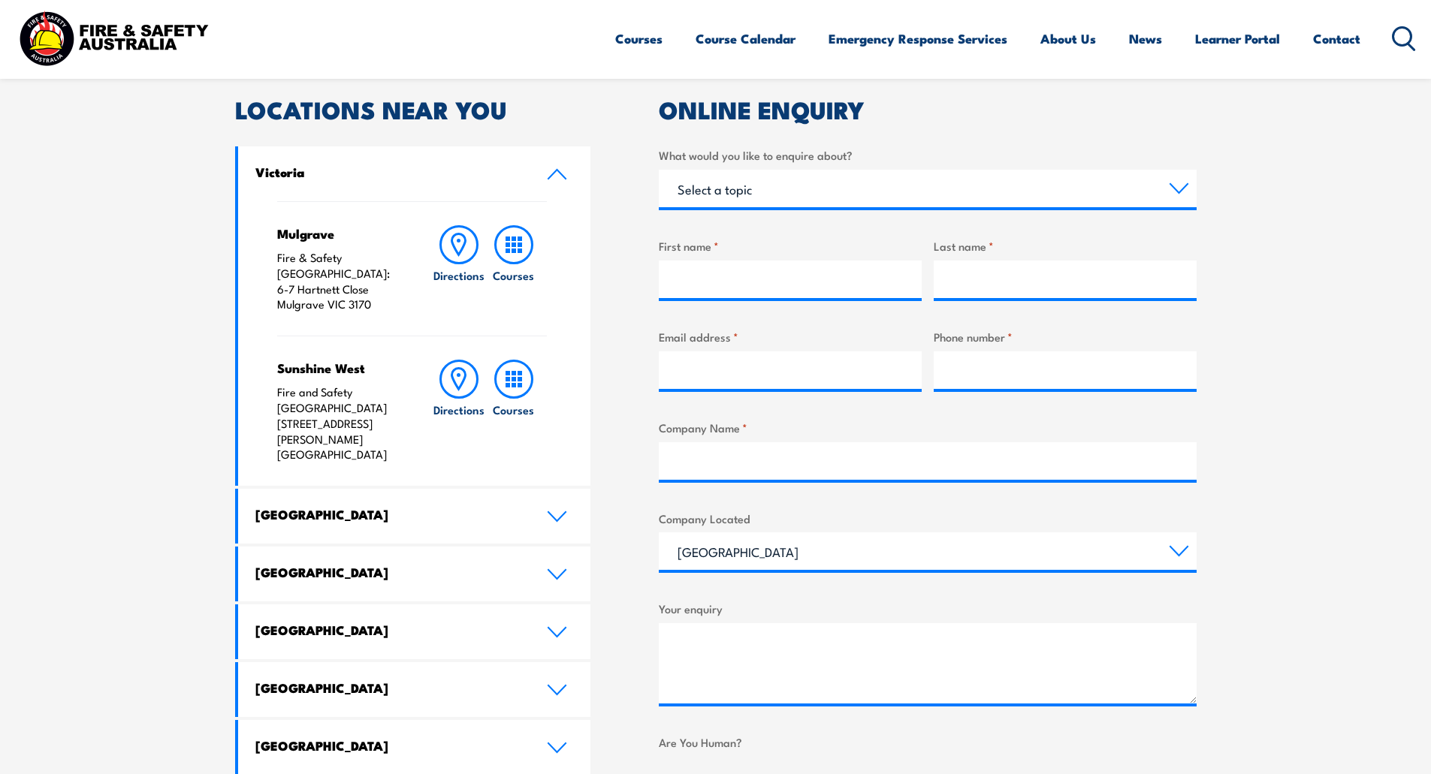
scroll to position [451, 0]
